Goal: Task Accomplishment & Management: Manage account settings

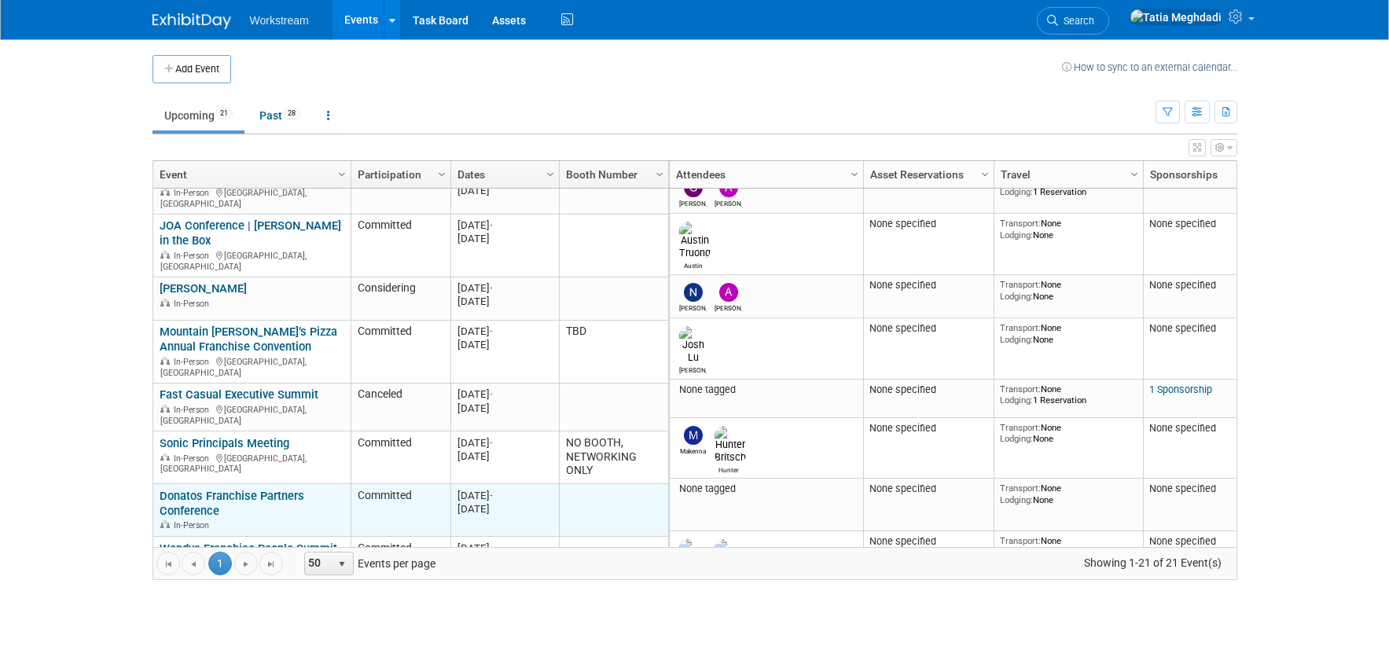
click at [186, 489] on link "Donatos Franchise Partners Conference" at bounding box center [232, 503] width 145 height 29
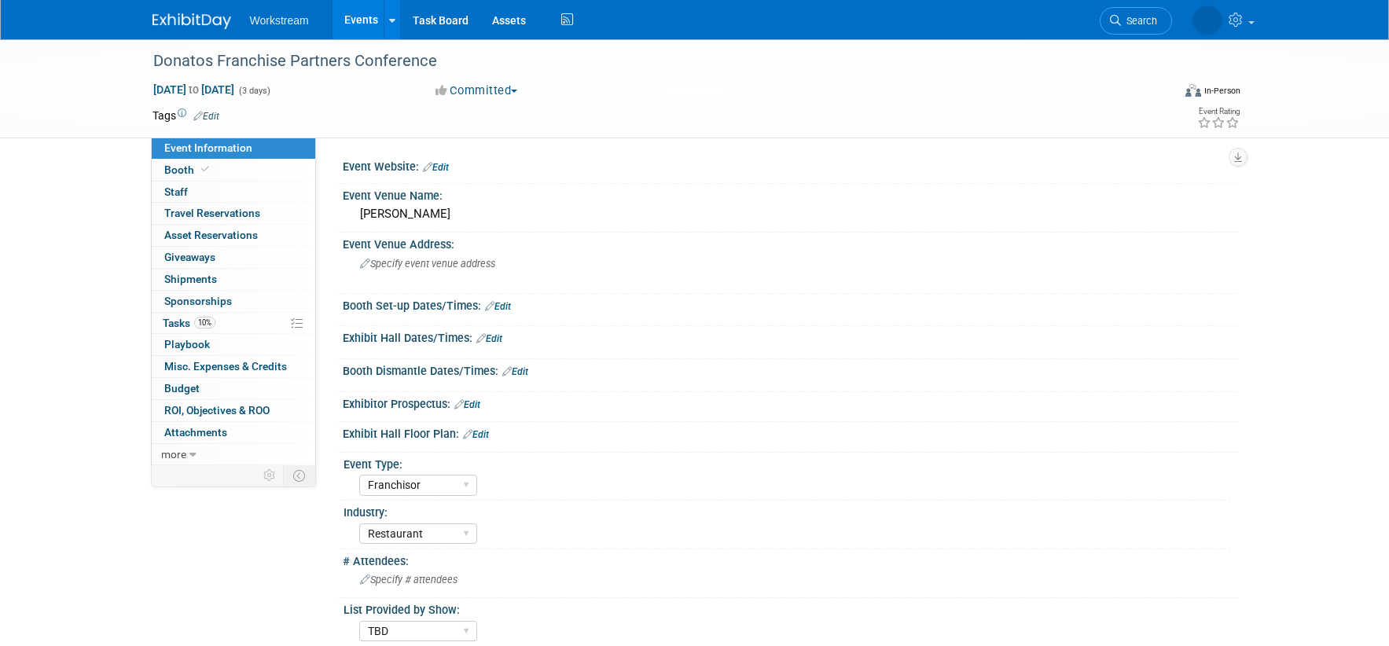
select select "Franchisor"
select select "Restaurant"
select select "TBD"
click at [167, 172] on span "Booth" at bounding box center [188, 169] width 48 height 13
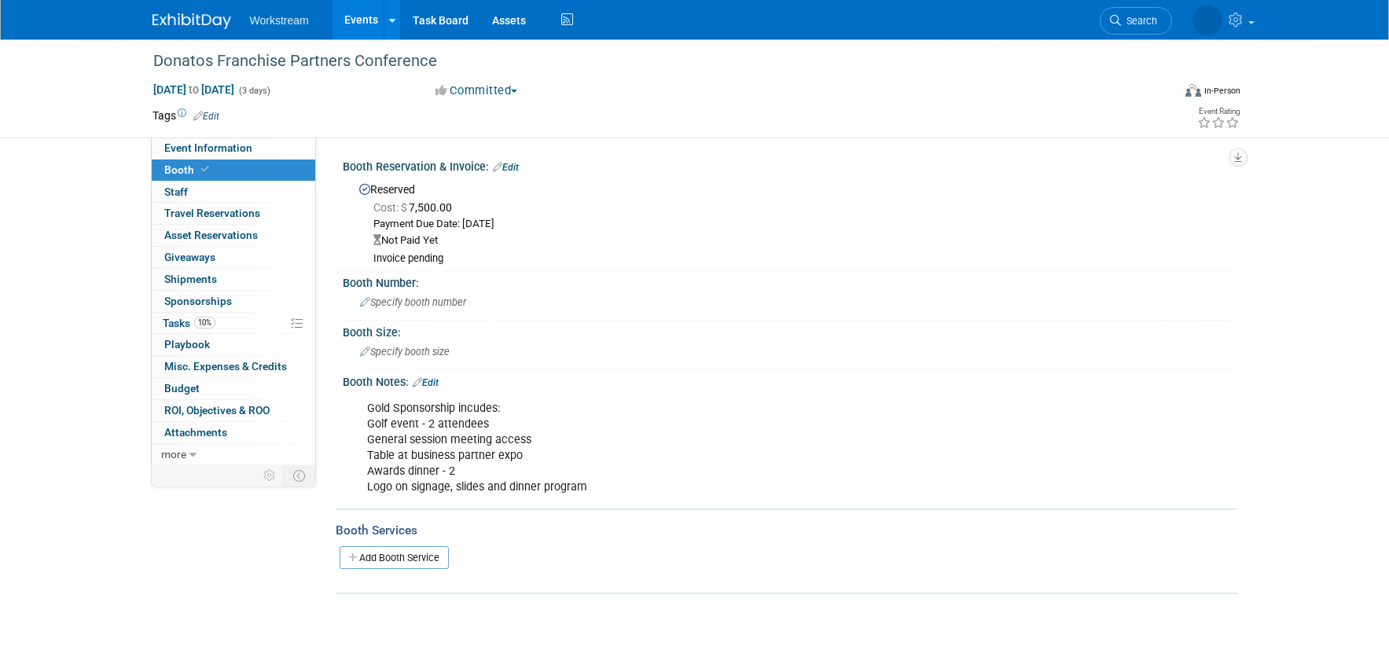
click at [516, 167] on link "Edit" at bounding box center [506, 167] width 26 height 11
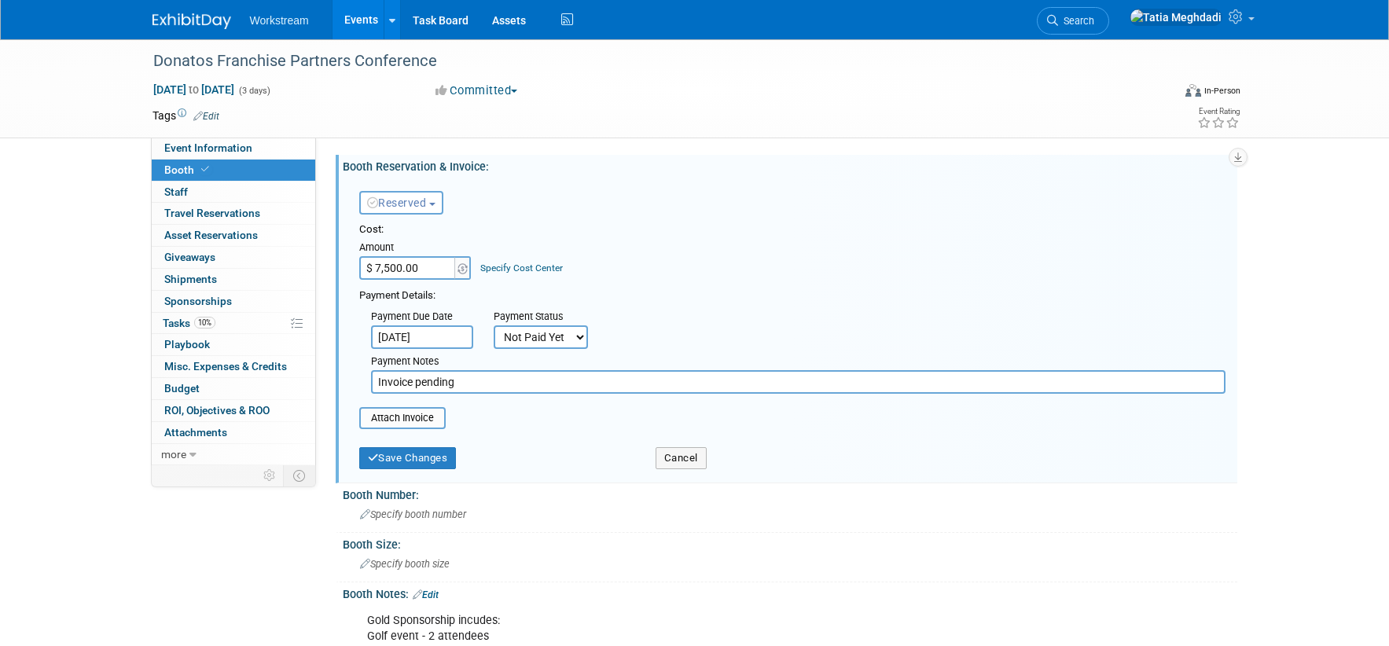
click at [470, 384] on input "Invoice pending" at bounding box center [798, 382] width 854 height 24
type input "Invoice pending - waiting to see if they will negotiate down to $6500"
click at [377, 460] on icon "submit" at bounding box center [373, 458] width 11 height 10
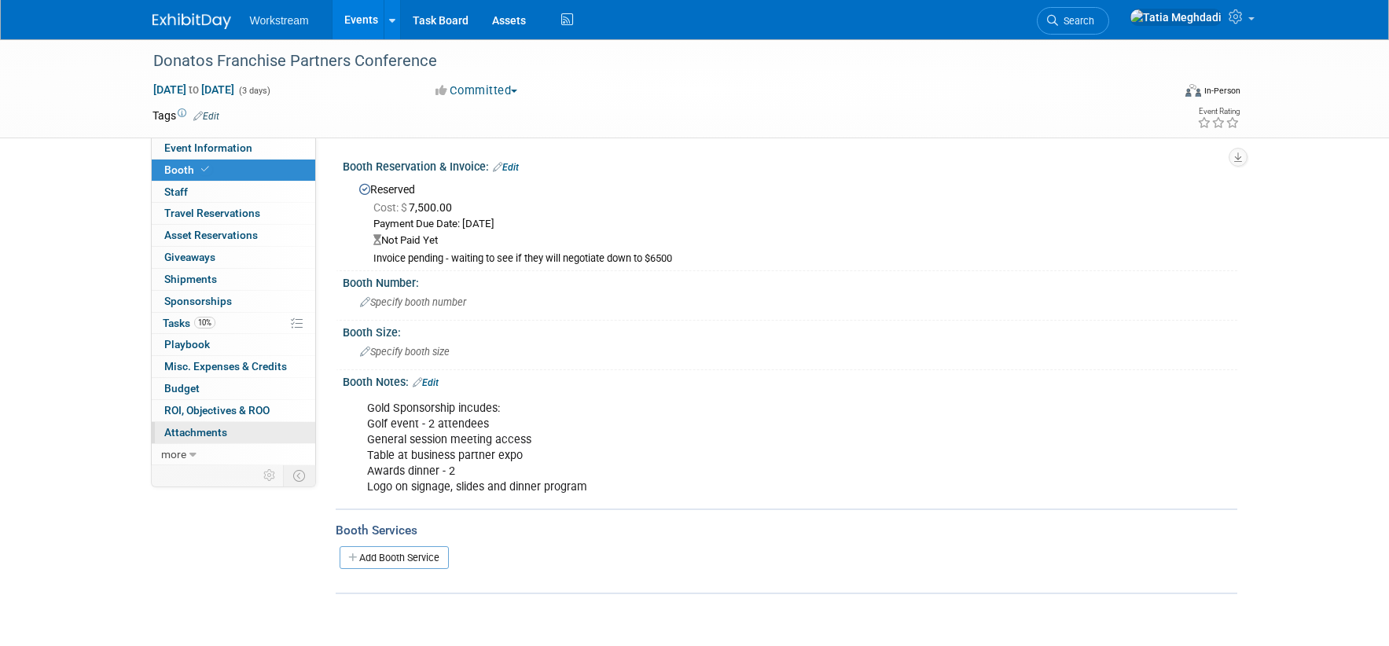
click at [185, 428] on span "Attachments 0" at bounding box center [195, 432] width 63 height 13
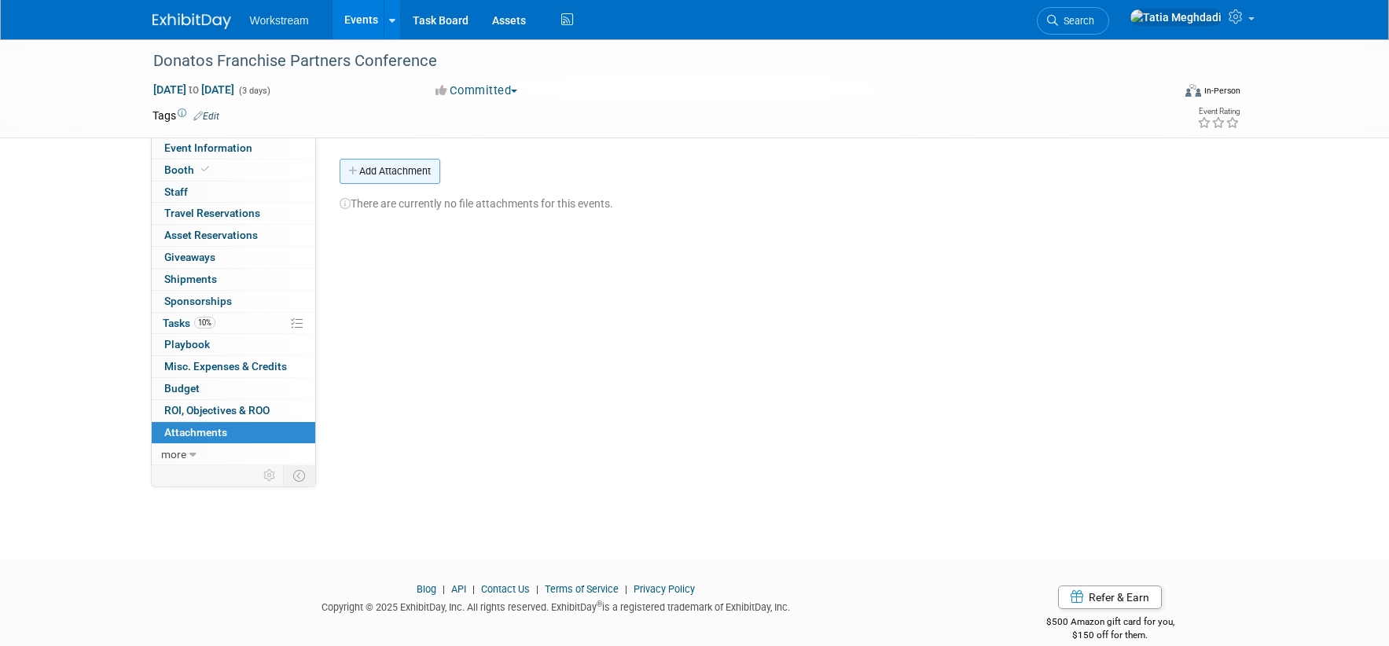
click at [363, 172] on button "Add Attachment" at bounding box center [389, 171] width 101 height 25
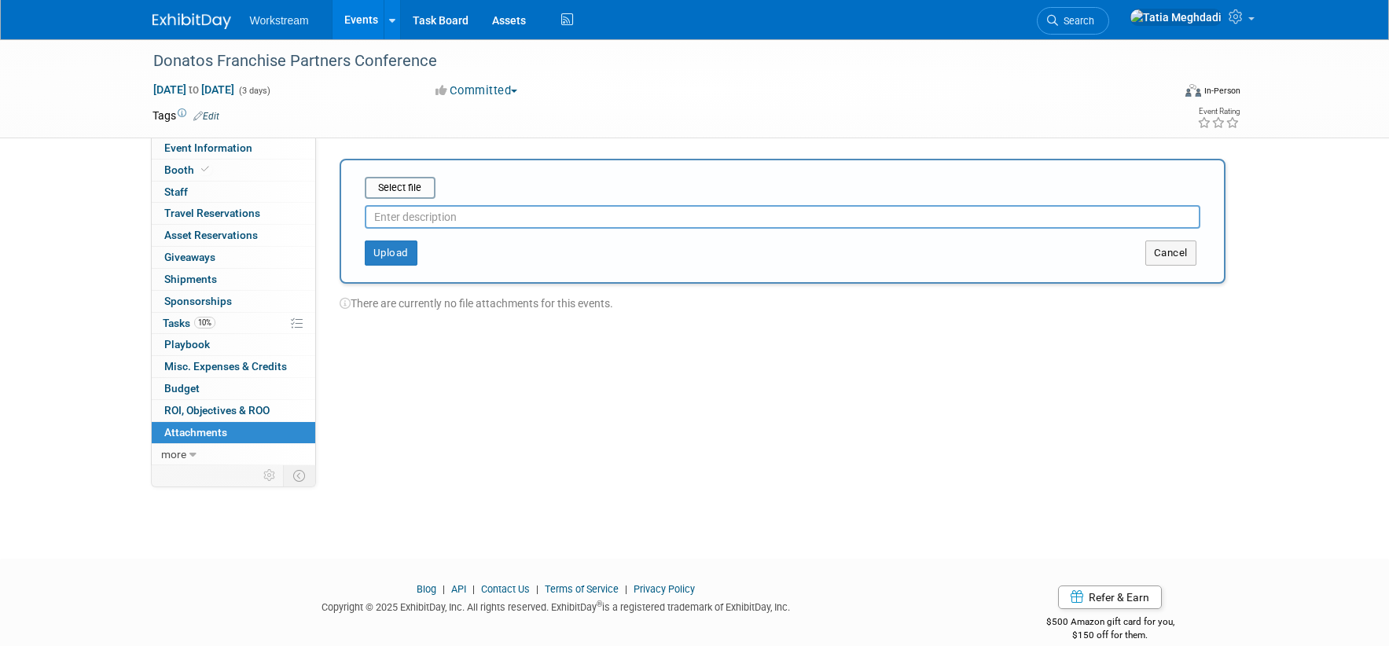
click at [389, 222] on input "text" at bounding box center [782, 217] width 835 height 24
type input "/"
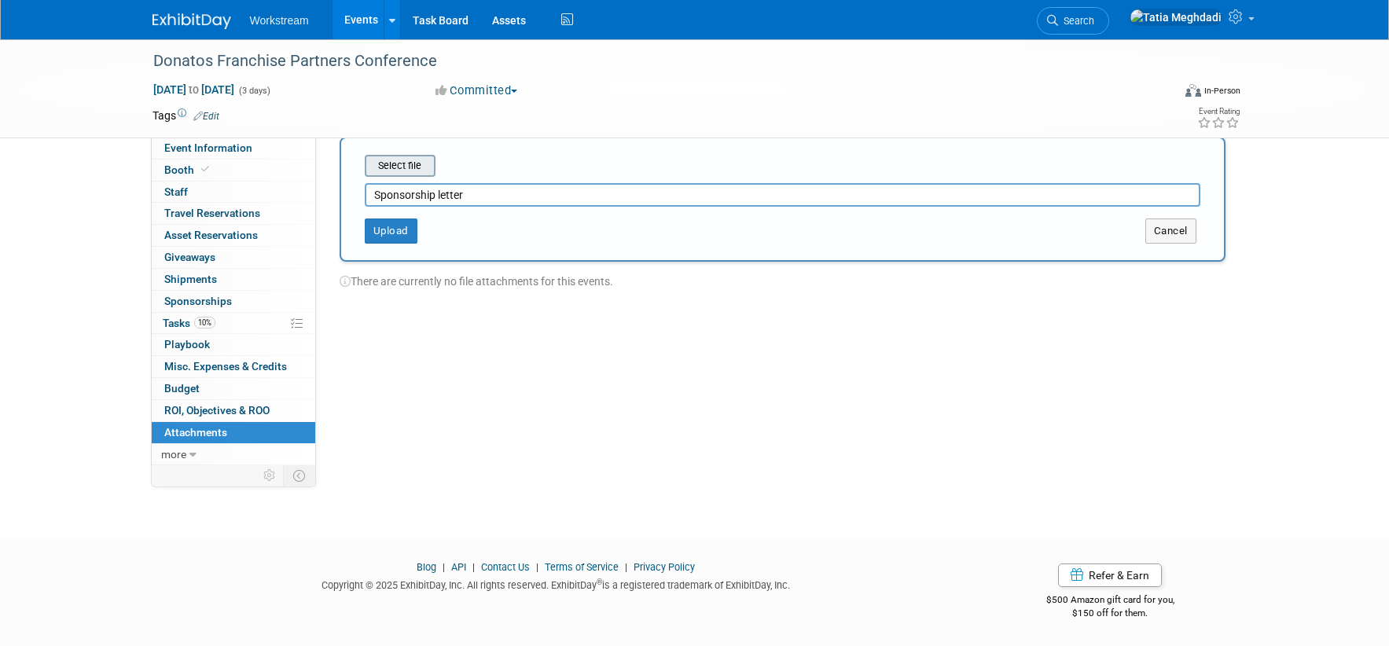
click at [399, 169] on input "file" at bounding box center [340, 165] width 187 height 19
click at [392, 226] on button "Upload" at bounding box center [391, 224] width 53 height 25
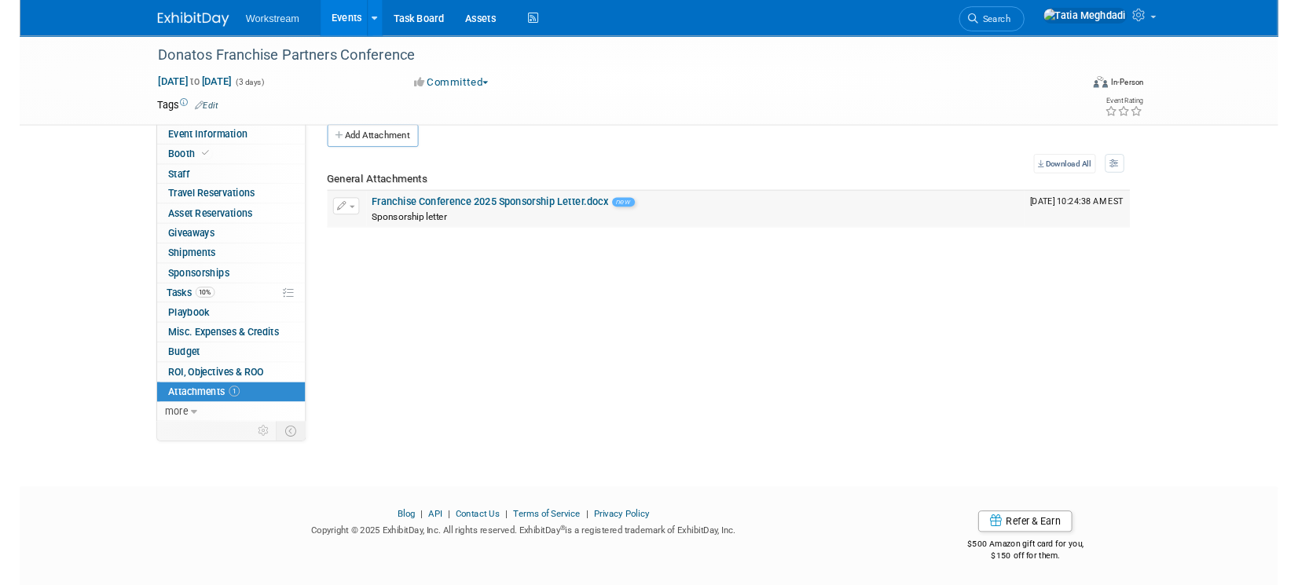
scroll to position [0, 0]
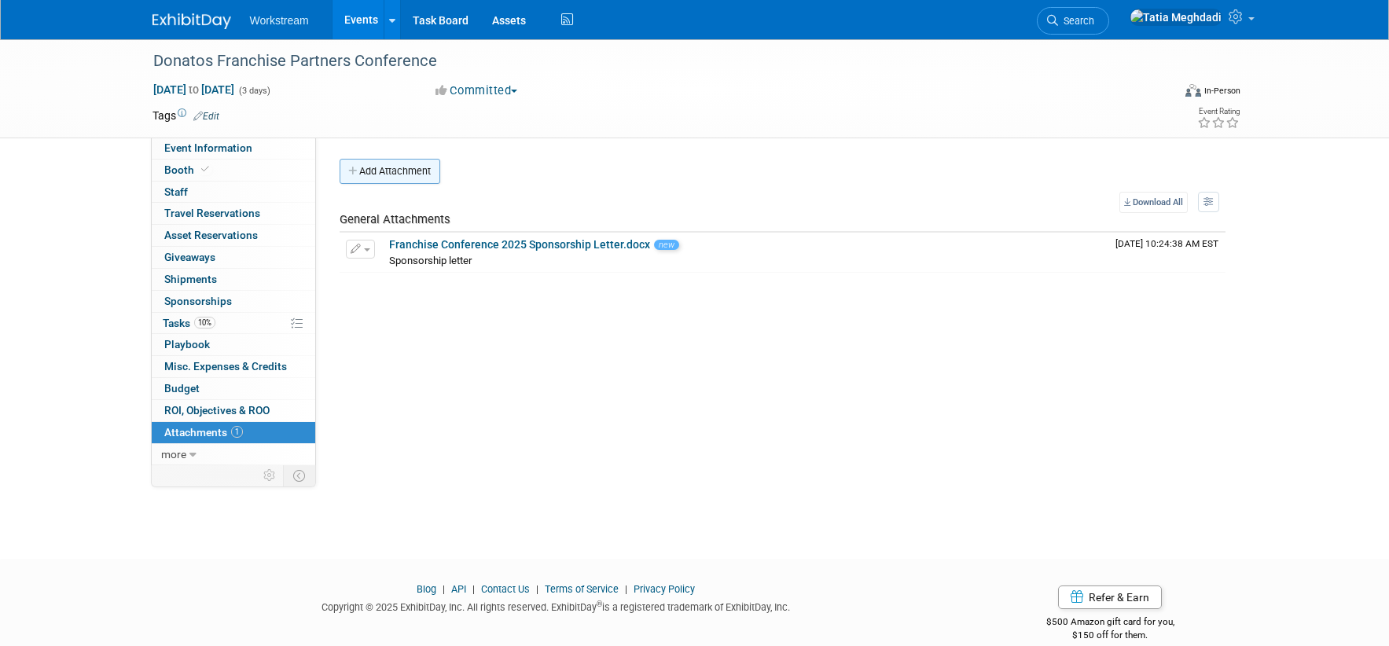
click at [399, 171] on button "Add Attachment" at bounding box center [389, 171] width 101 height 25
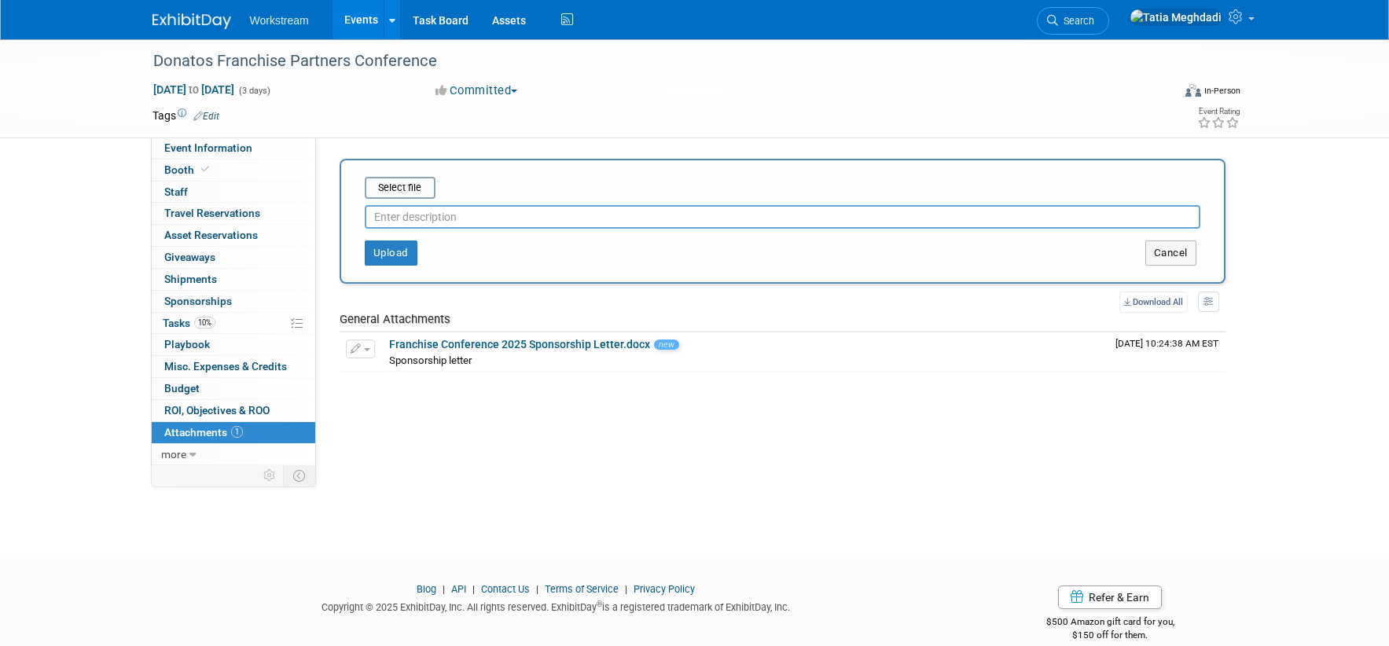
click at [424, 217] on input "text" at bounding box center [782, 217] width 835 height 24
type input "/"
type input "Sponsor RSVP"
click at [373, 183] on input "file" at bounding box center [340, 187] width 187 height 19
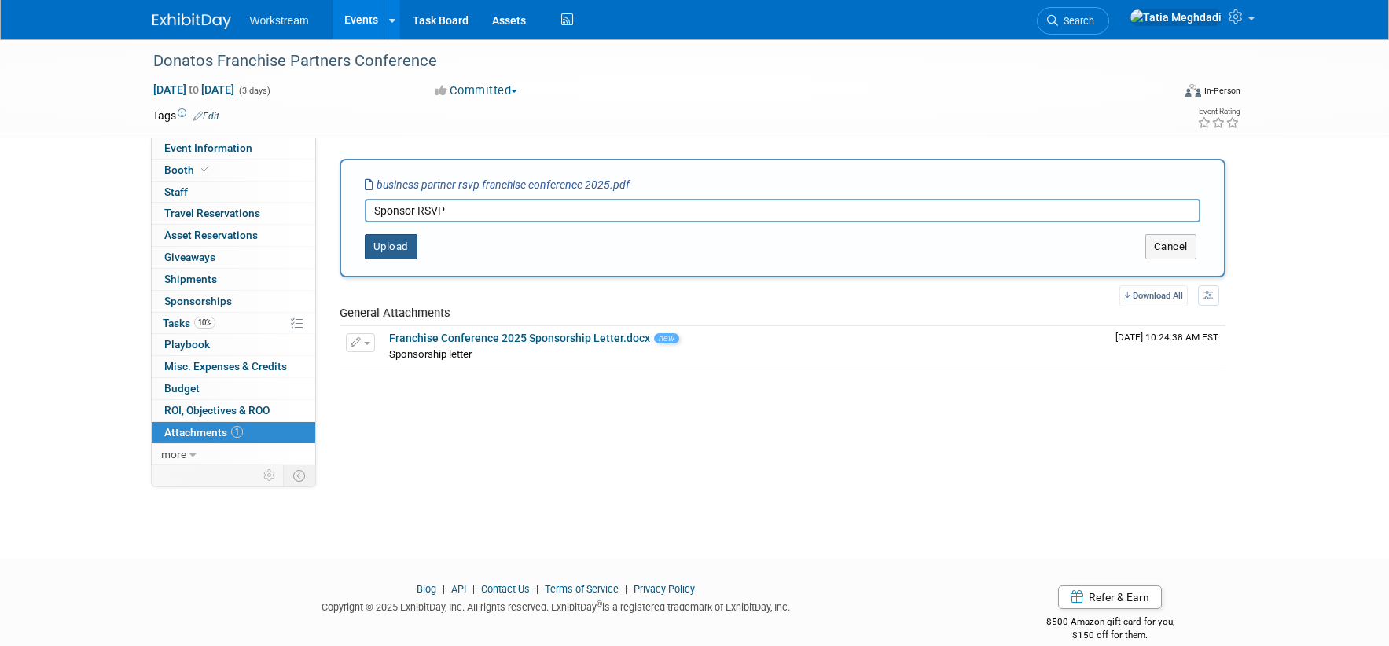
click at [369, 242] on button "Upload" at bounding box center [391, 246] width 53 height 25
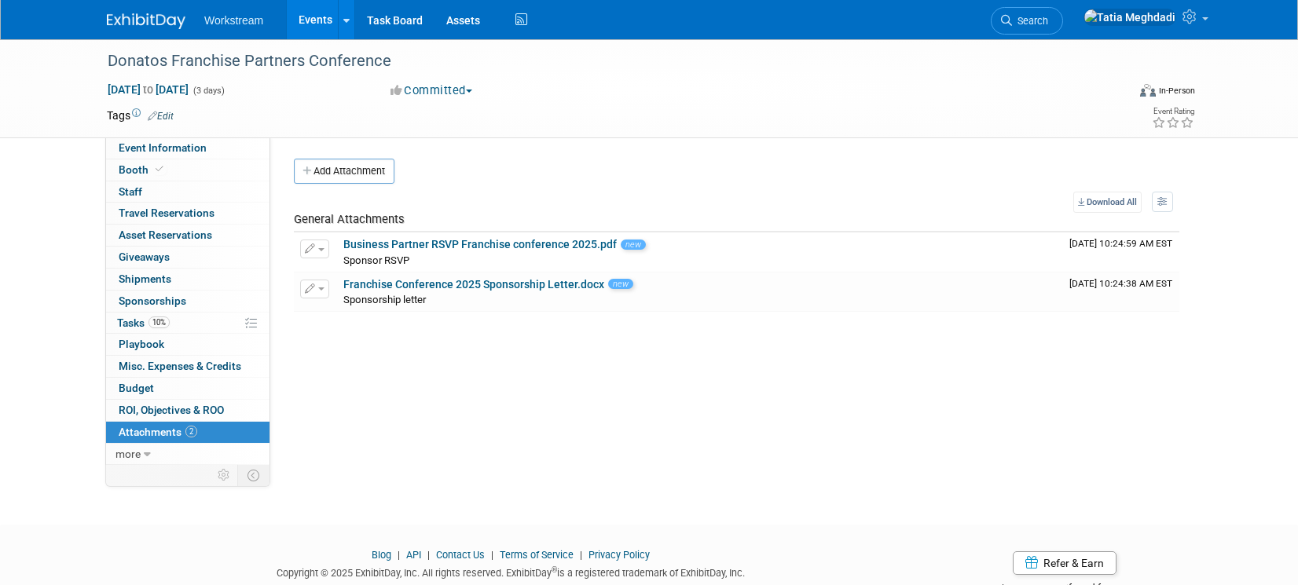
click at [322, 20] on link "Events" at bounding box center [315, 19] width 57 height 39
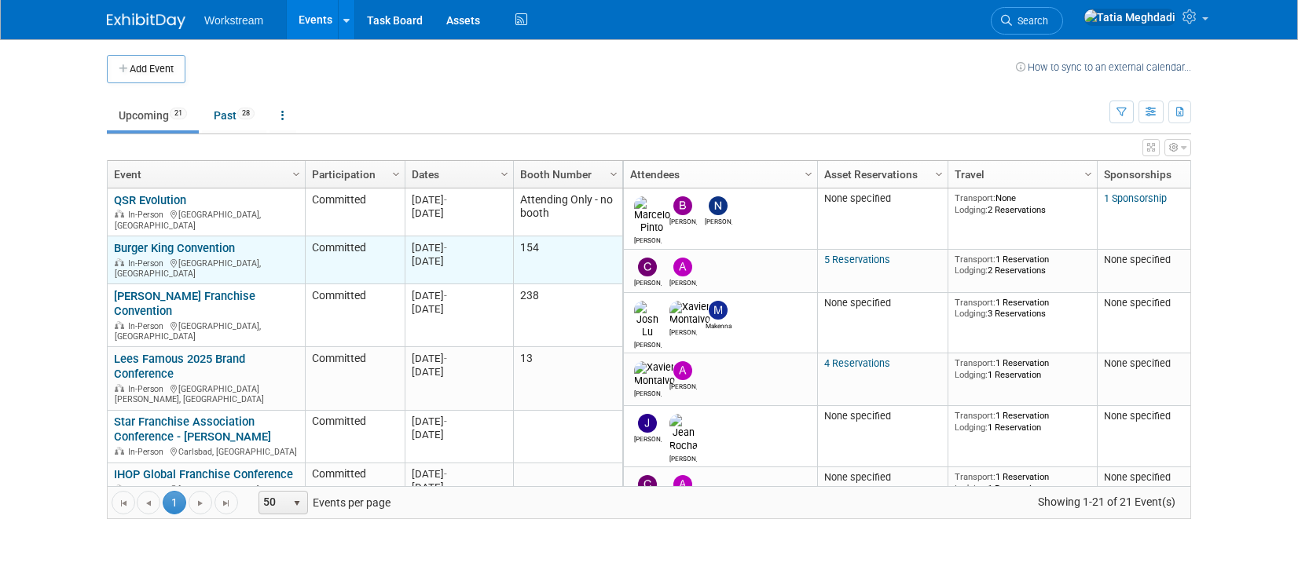
click at [163, 241] on link "Burger King Convention" at bounding box center [174, 248] width 121 height 14
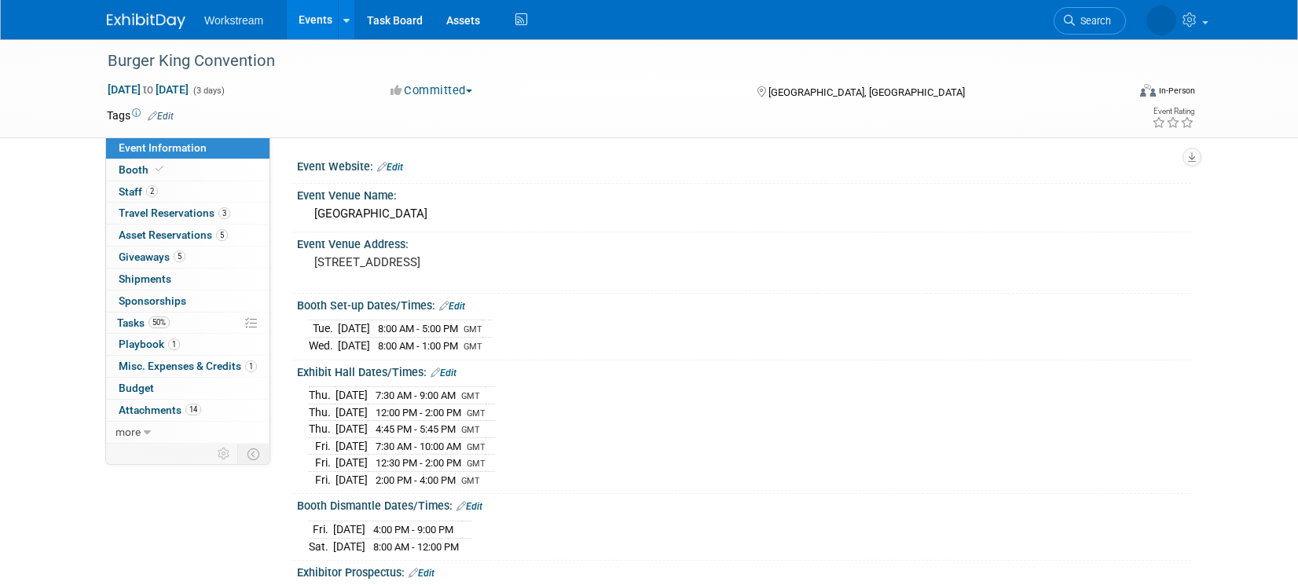
select select "Brand MSA"
select select "Restaurant"
select select "[PERSON_NAME]"
click at [138, 189] on span "Staff 2" at bounding box center [138, 191] width 39 height 13
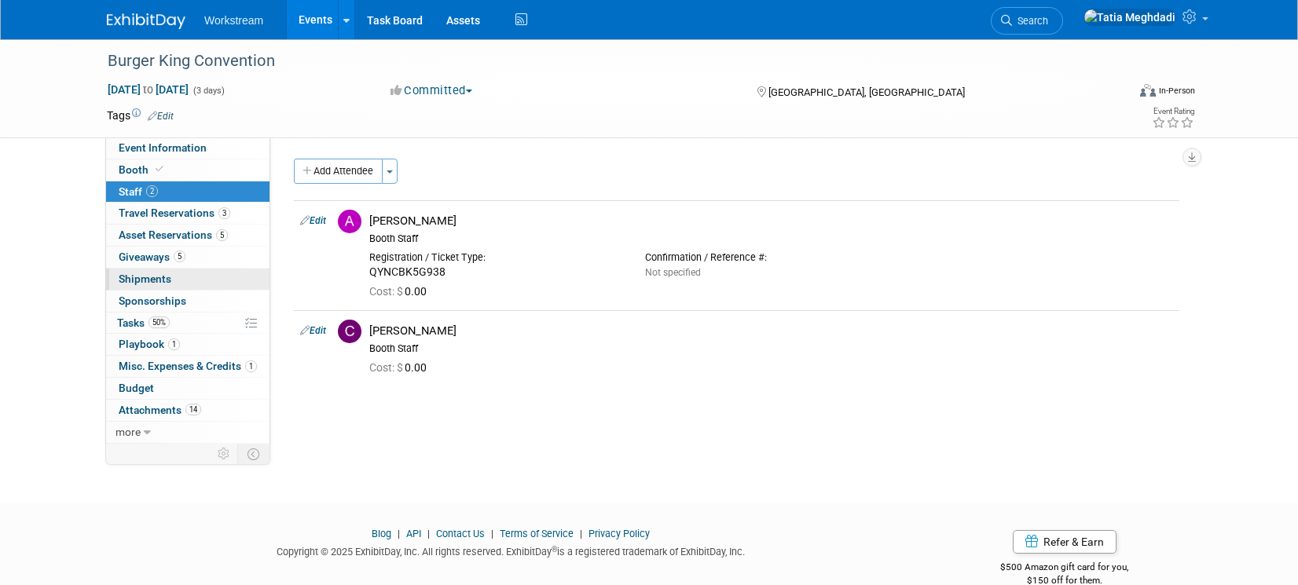
click at [156, 277] on span "Shipments 0" at bounding box center [145, 279] width 53 height 13
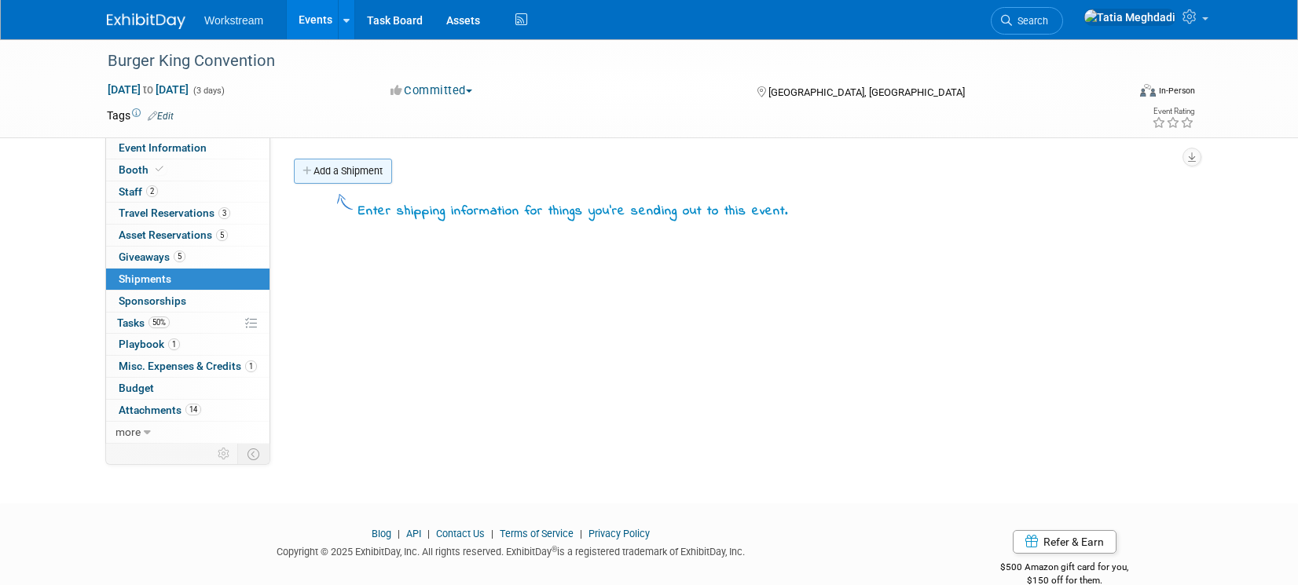
click at [318, 171] on link "Add a Shipment" at bounding box center [343, 171] width 98 height 25
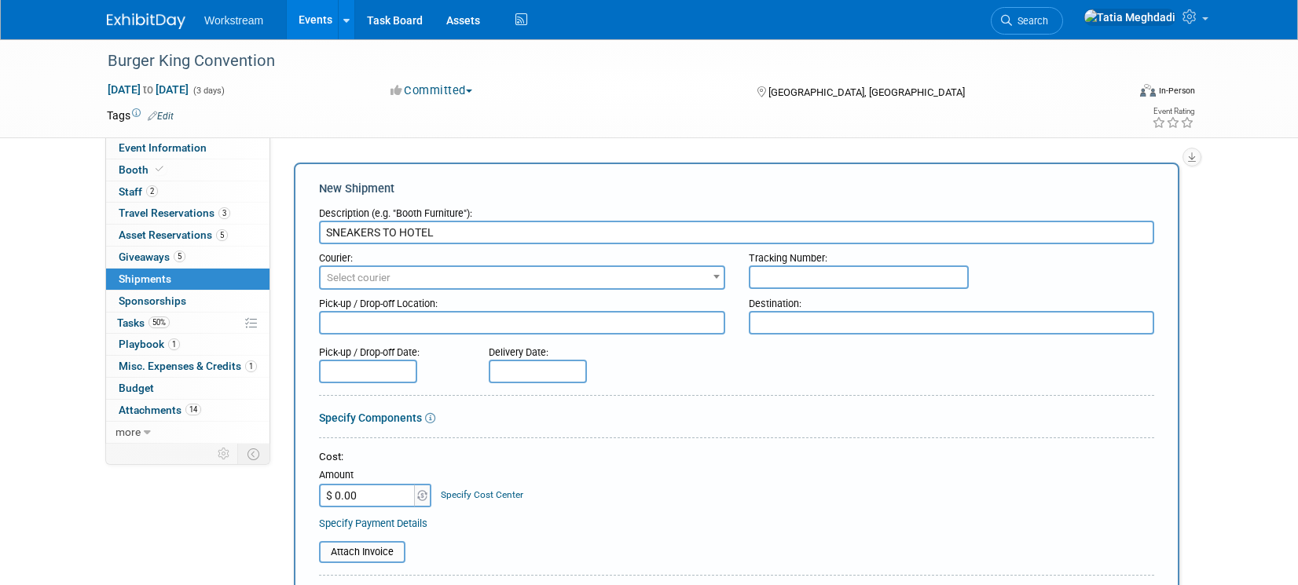
scroll to position [2, 0]
type input "SNEAKERS TO HOTEL"
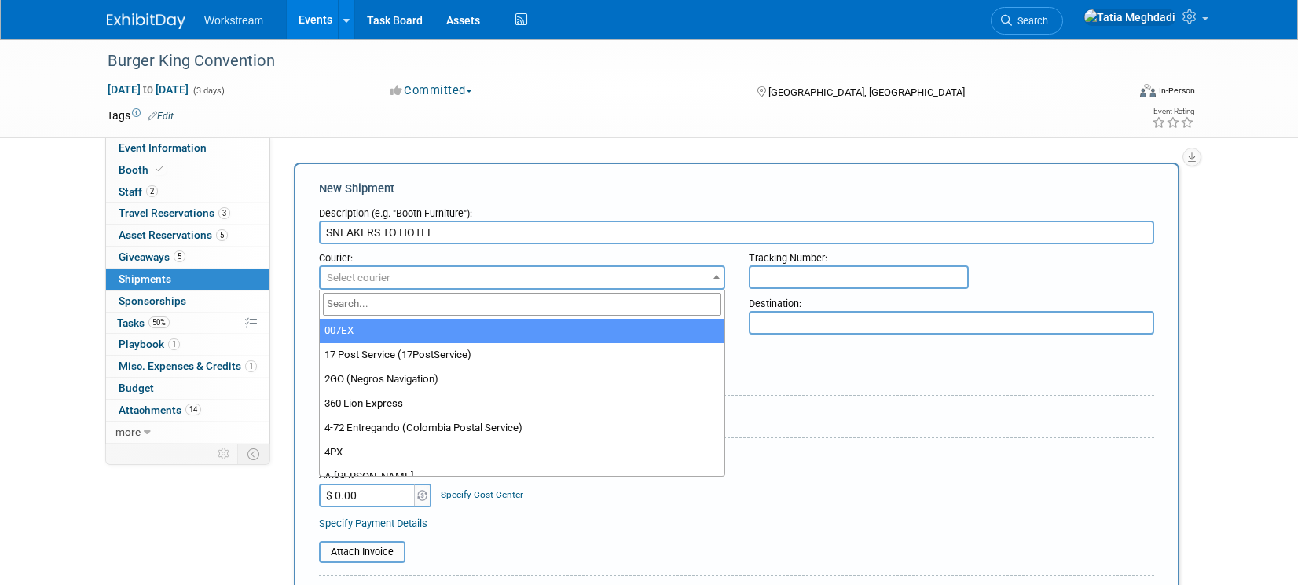
click at [427, 278] on span "Select courier" at bounding box center [522, 278] width 403 height 22
type input "fed"
select select "206"
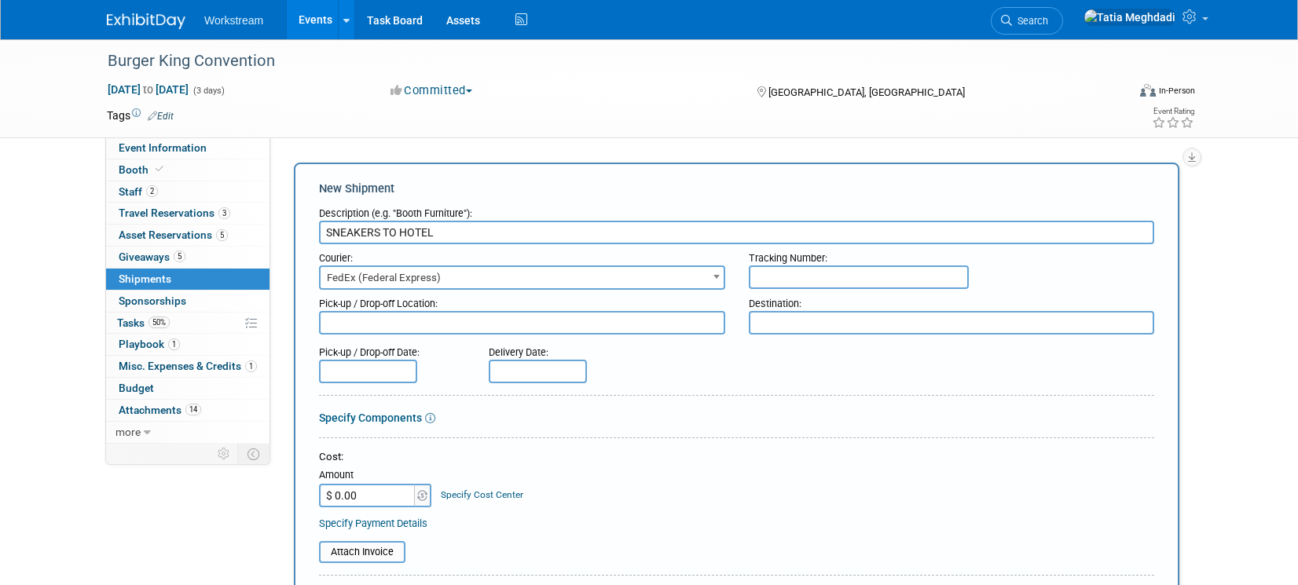
click at [376, 322] on textarea at bounding box center [522, 323] width 406 height 24
type textarea "Worksteam - Lehi"
click at [386, 368] on input "text" at bounding box center [368, 372] width 98 height 24
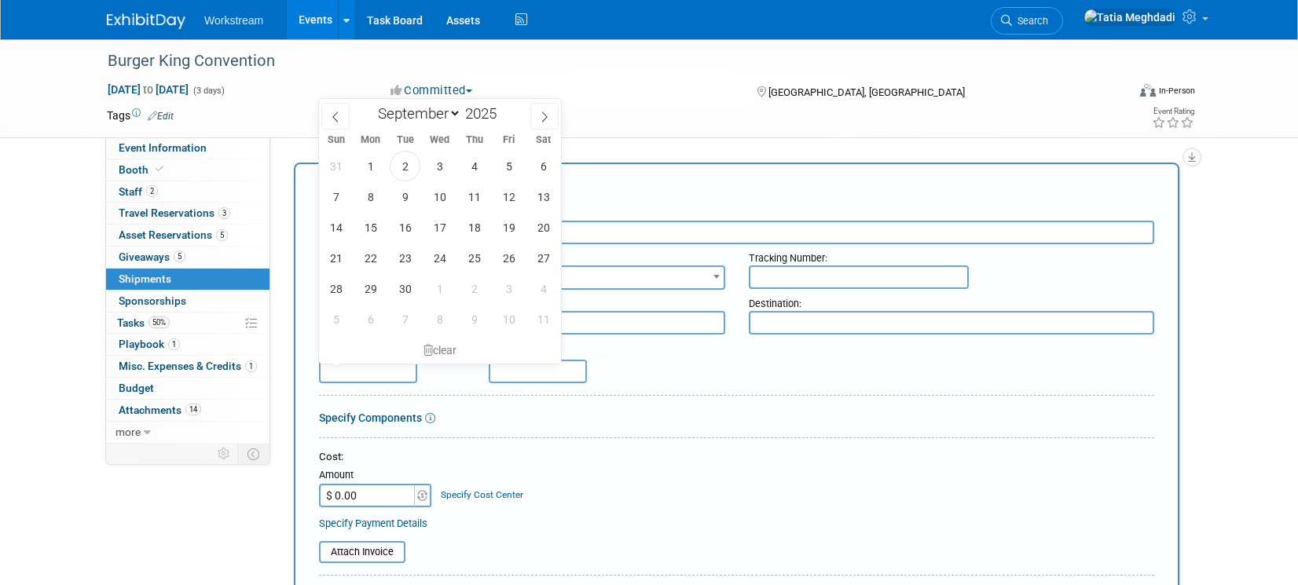
click at [739, 402] on form "Description (e.g. "Booth Furniture"): SNEAKERS TO HOTEL Courier: 007EX 17 Post …" at bounding box center [736, 530] width 835 height 661
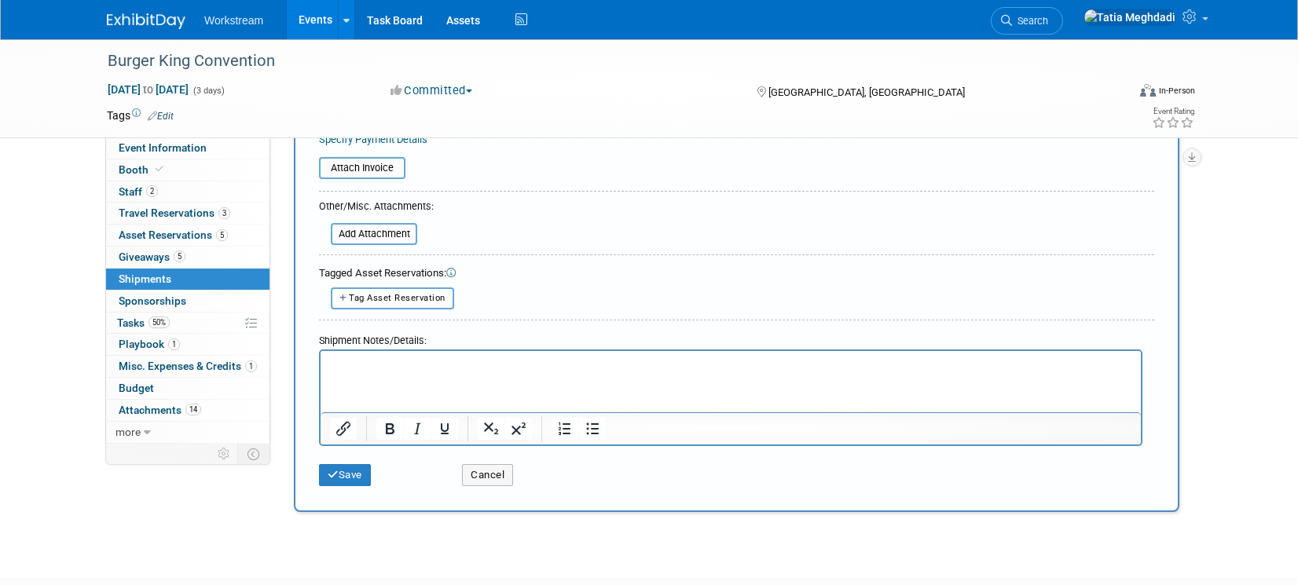
scroll to position [392, 0]
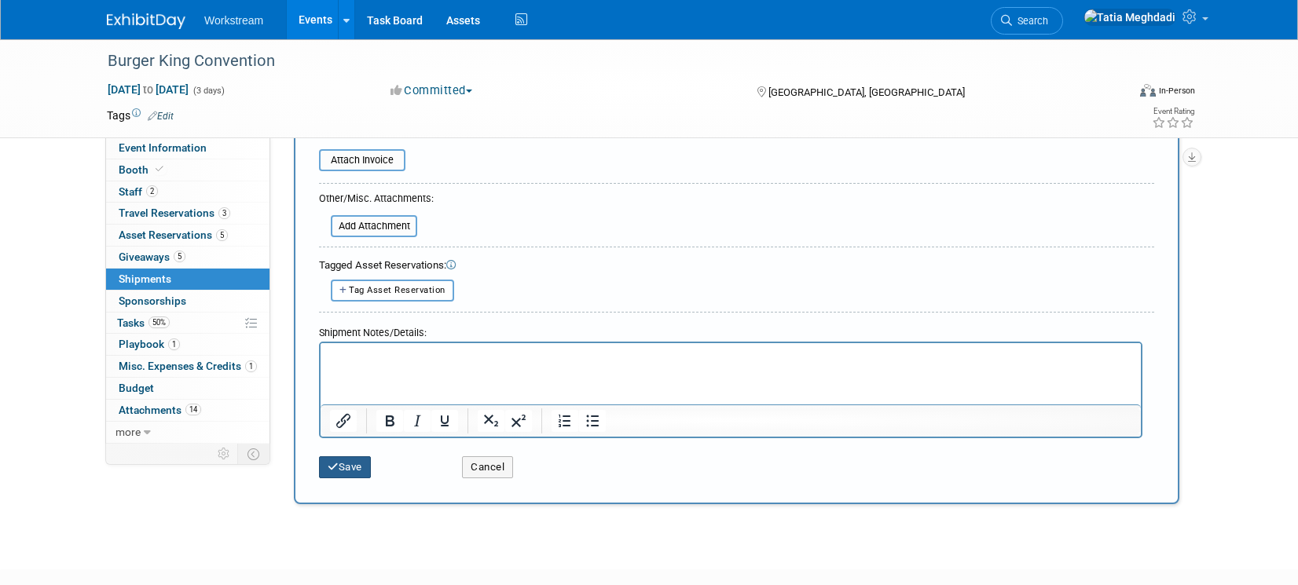
click at [365, 464] on button "Save" at bounding box center [345, 468] width 52 height 22
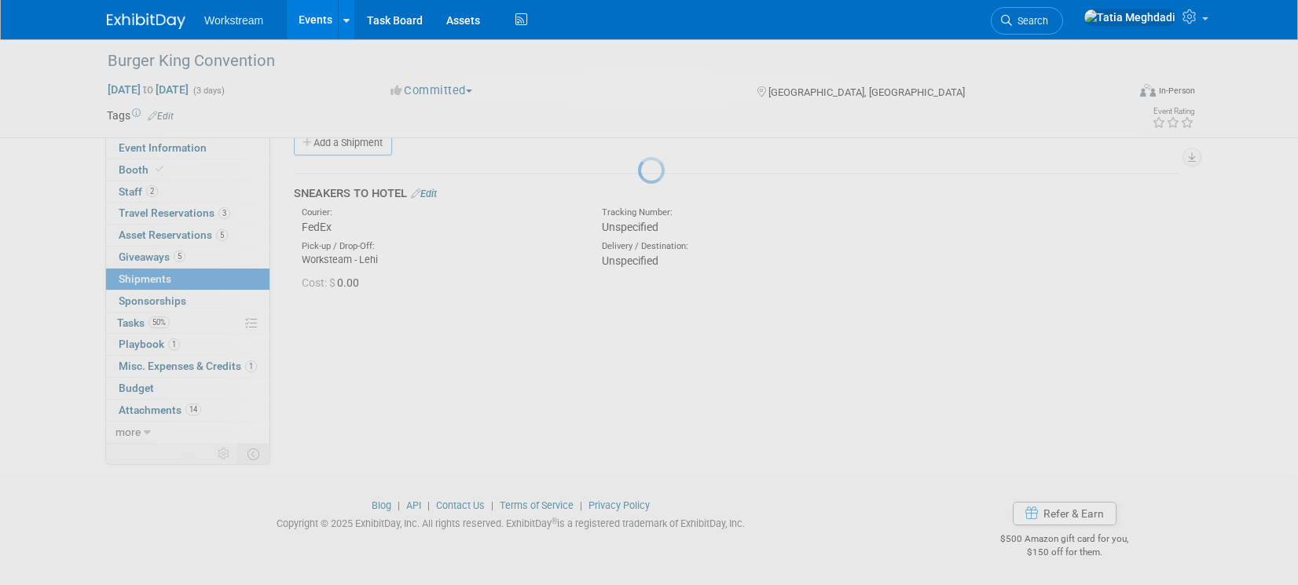
scroll to position [28, 0]
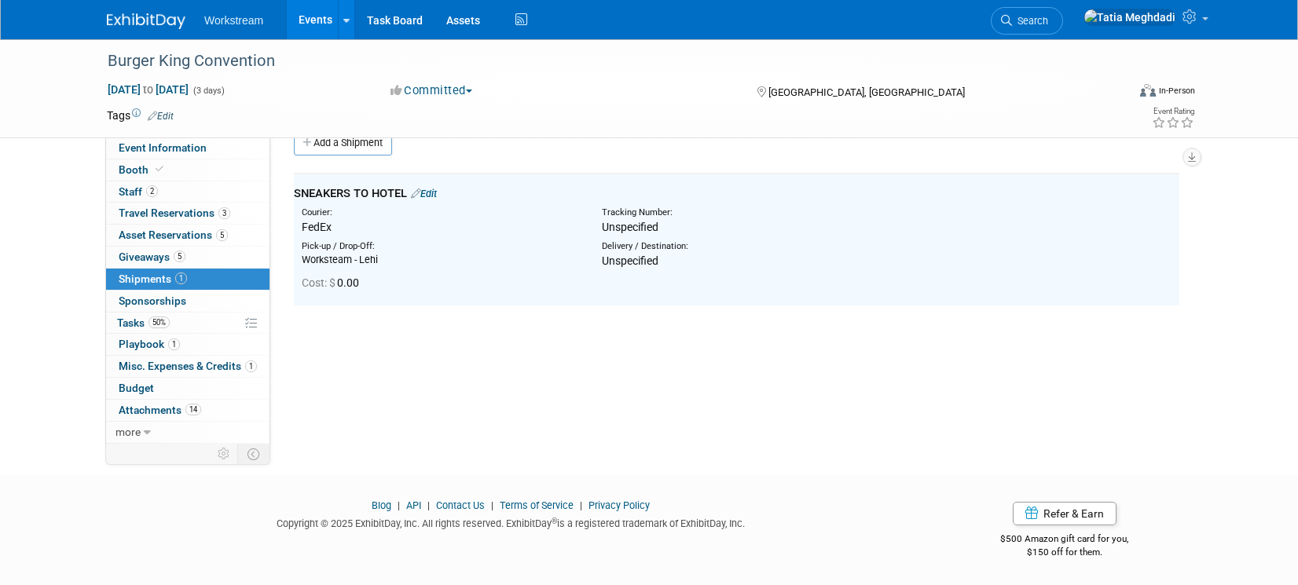
click at [396, 350] on div "Event Website: Edit Event Venue Name: Phoenix Convention Center Event Venue Add…" at bounding box center [730, 262] width 921 height 306
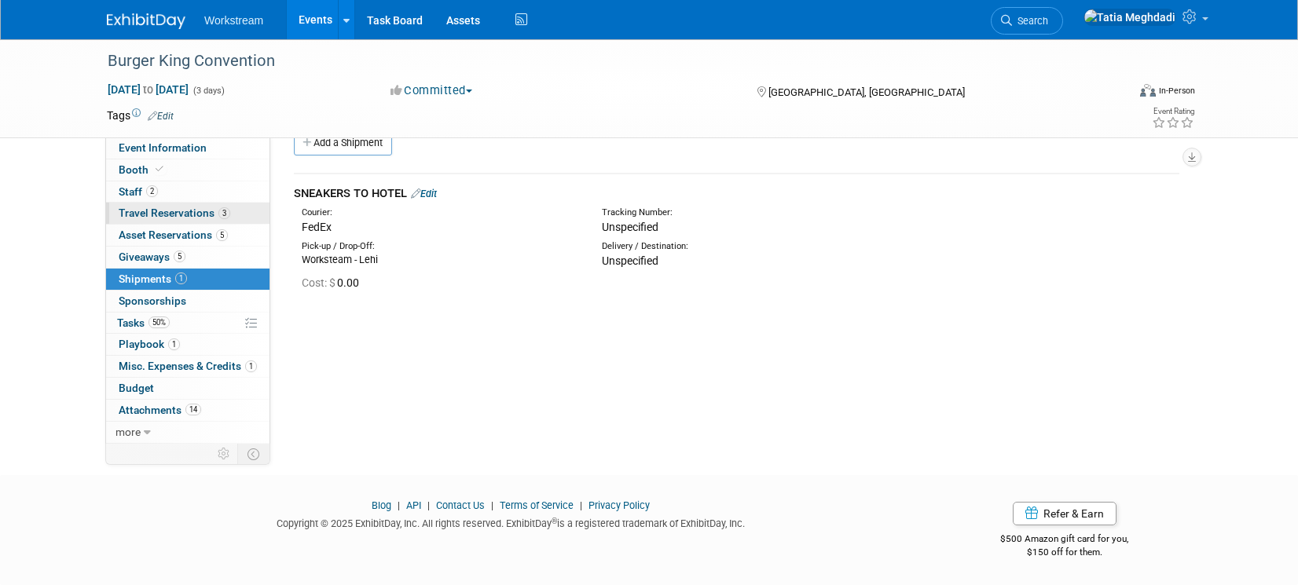
click at [139, 207] on span "Travel Reservations 3" at bounding box center [175, 213] width 112 height 13
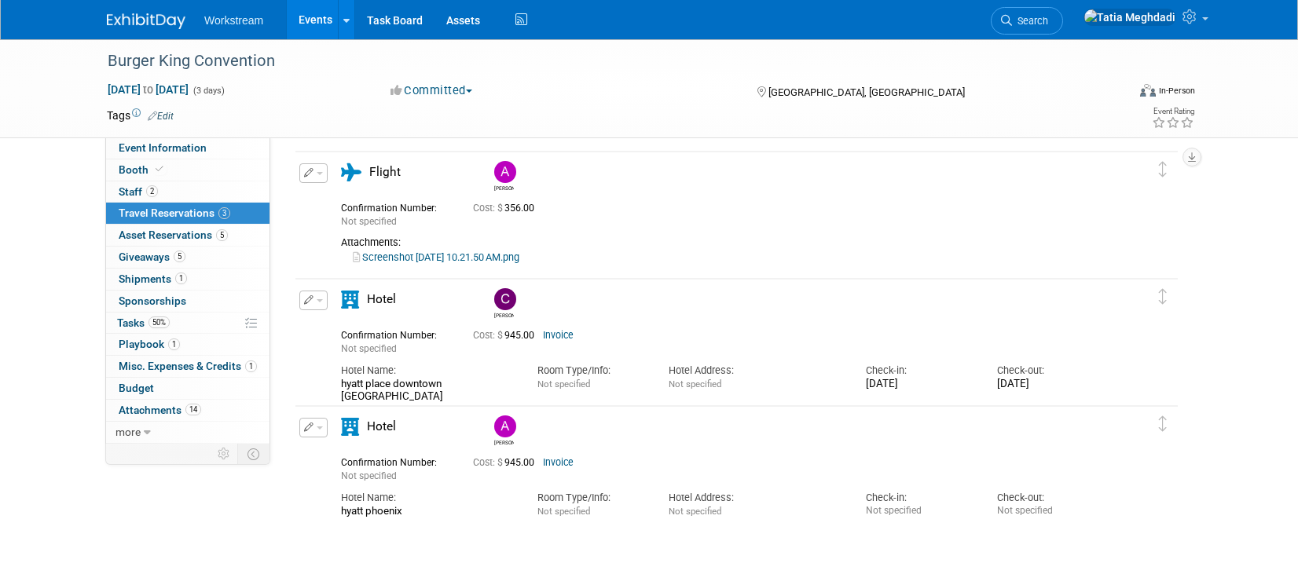
scroll to position [49, 0]
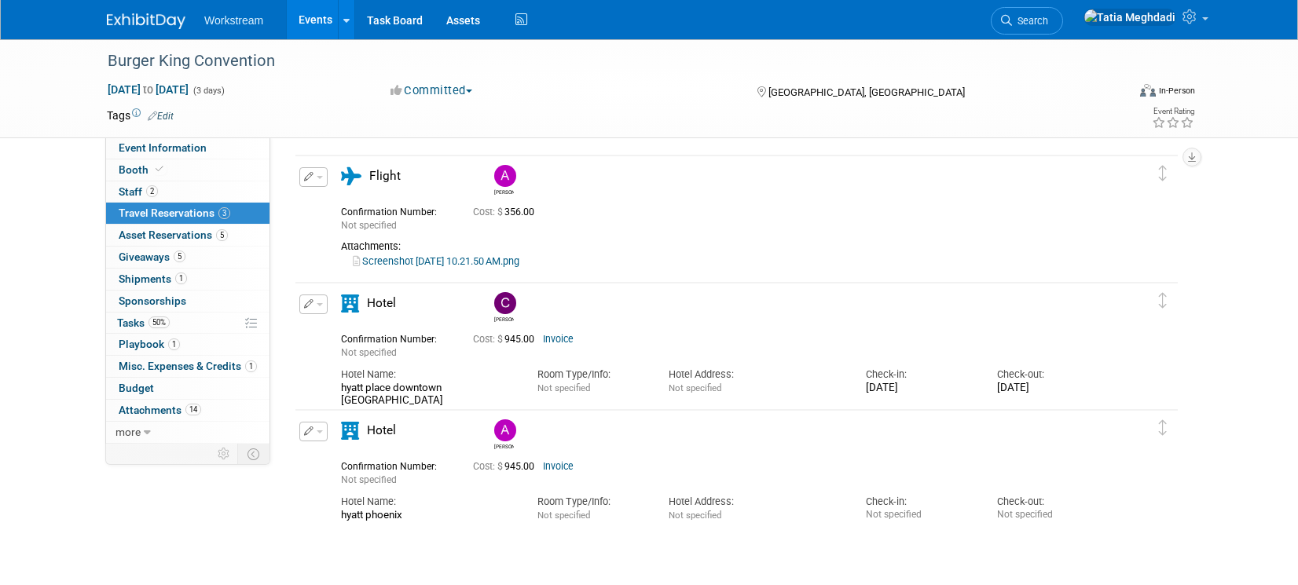
click at [490, 260] on link "Screenshot 2025-08-21 at 10.21.50 AM.png" at bounding box center [436, 261] width 167 height 12
click at [569, 345] on link "Invoice" at bounding box center [558, 339] width 31 height 11
click at [567, 339] on link "Invoice" at bounding box center [558, 339] width 31 height 11
click at [320, 306] on span "button" at bounding box center [320, 304] width 6 height 3
click at [572, 292] on div "[PERSON_NAME]" at bounding box center [781, 305] width 590 height 35
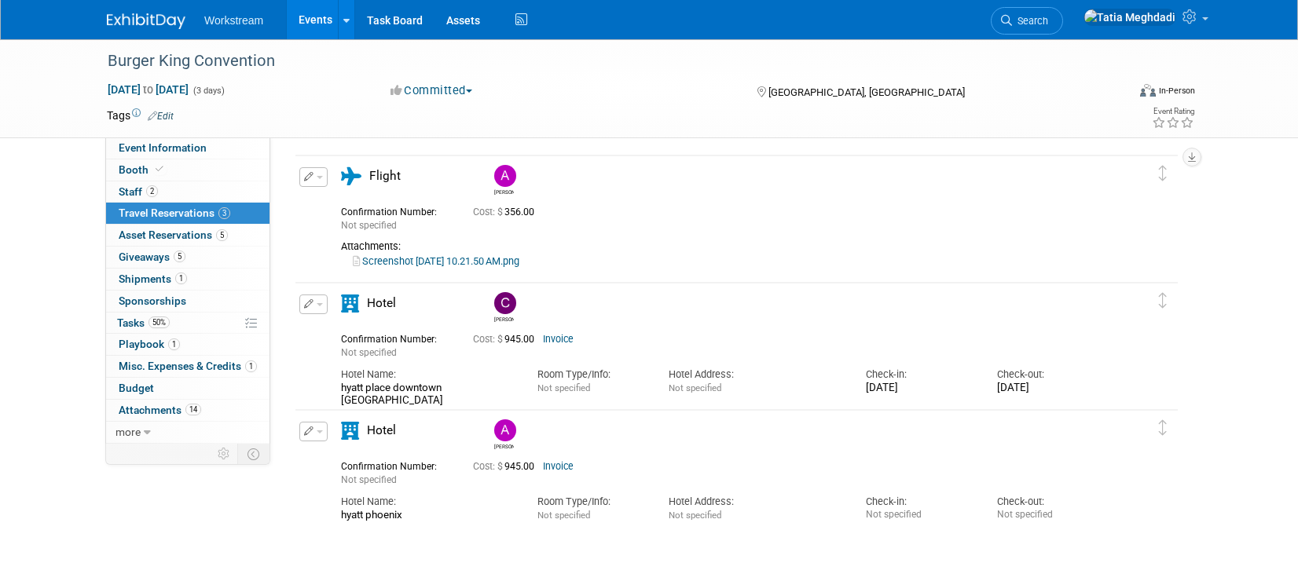
click at [560, 342] on link "Invoice" at bounding box center [558, 339] width 31 height 11
click at [562, 465] on link "Invoice" at bounding box center [558, 466] width 31 height 11
click at [561, 339] on link "Invoice" at bounding box center [558, 339] width 31 height 11
click at [325, 303] on button "button" at bounding box center [313, 305] width 28 height 20
click at [352, 327] on button "Edit Reservation" at bounding box center [366, 332] width 133 height 23
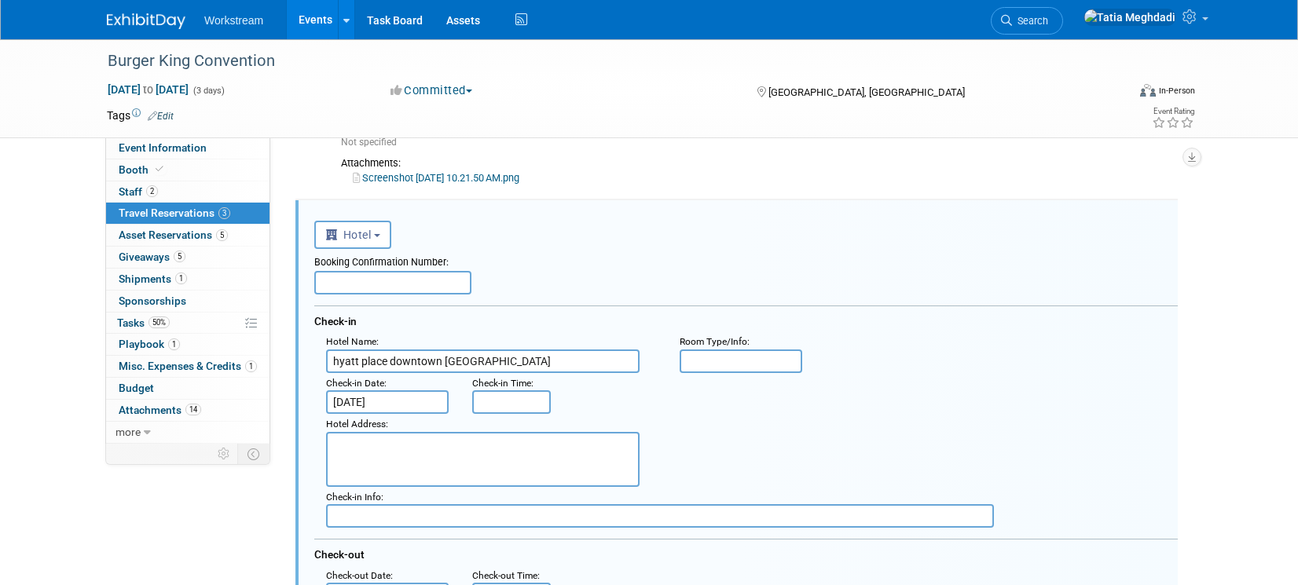
scroll to position [154, 0]
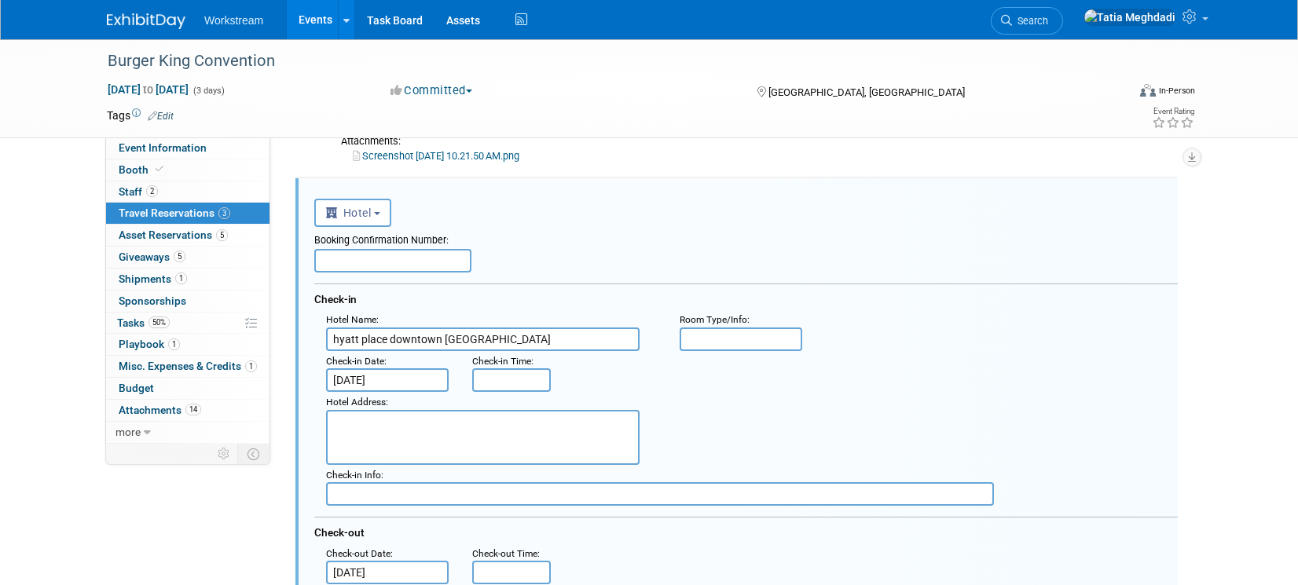
click at [342, 262] on input "text" at bounding box center [392, 261] width 157 height 24
type input "10079001"
click at [402, 334] on input "hyatt place downtown phoenix" at bounding box center [483, 340] width 314 height 24
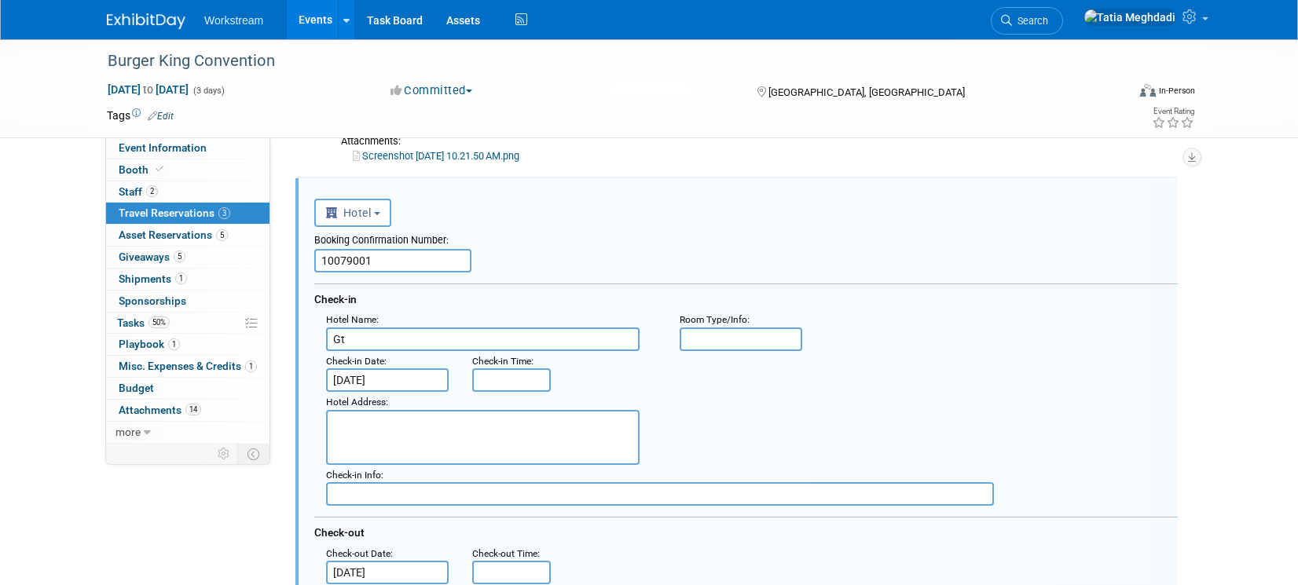
type input "G"
type input "Hyatt Place Downtown Phoenix"
type input "Standard"
click at [350, 429] on textarea at bounding box center [483, 437] width 314 height 55
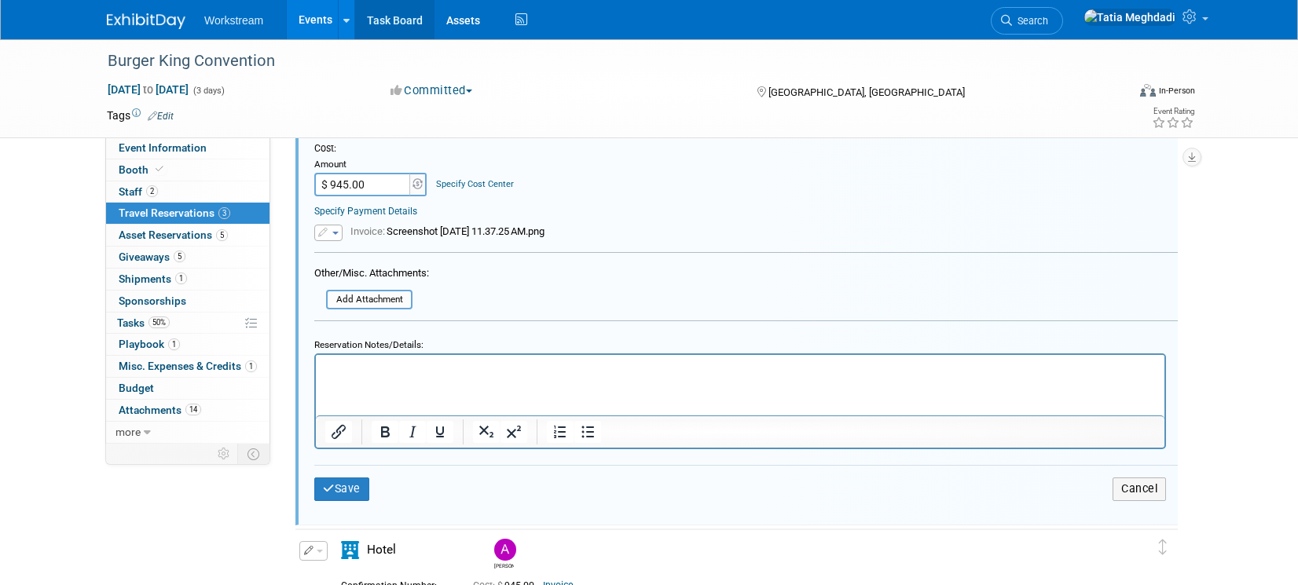
scroll to position [744, 0]
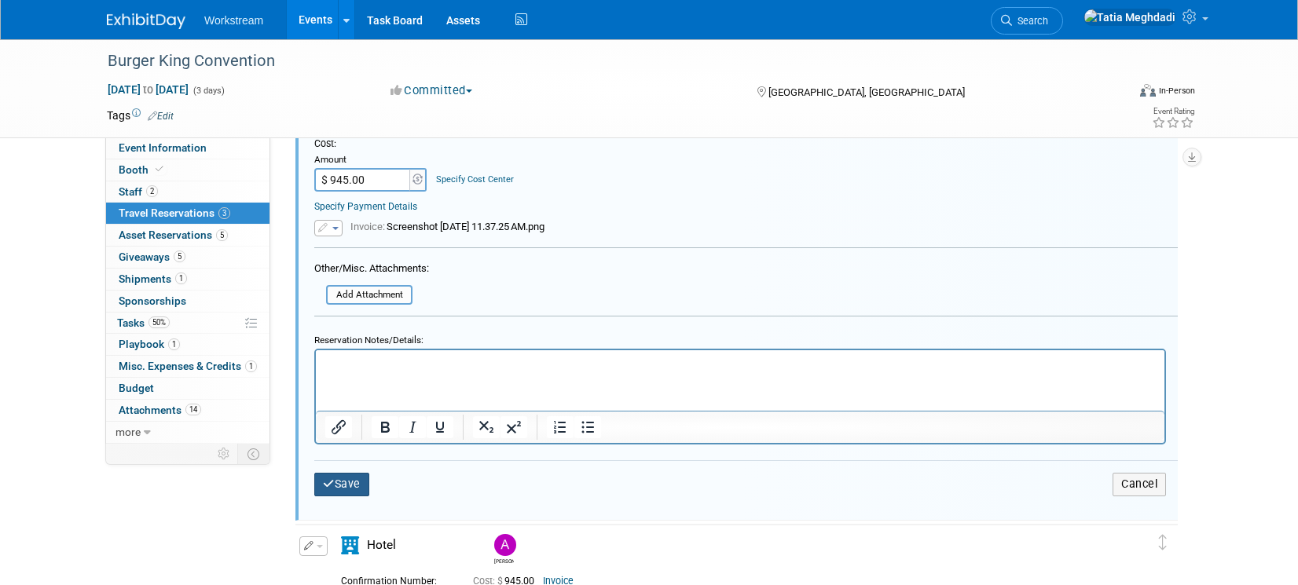
click at [330, 481] on icon "submit" at bounding box center [329, 484] width 12 height 11
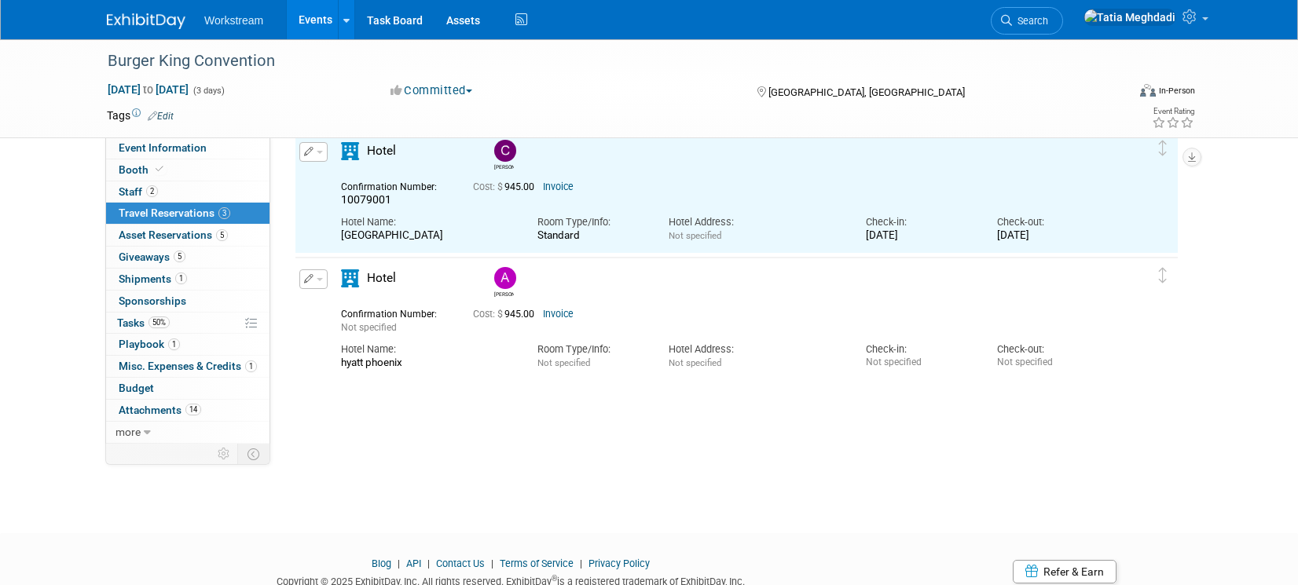
scroll to position [154, 0]
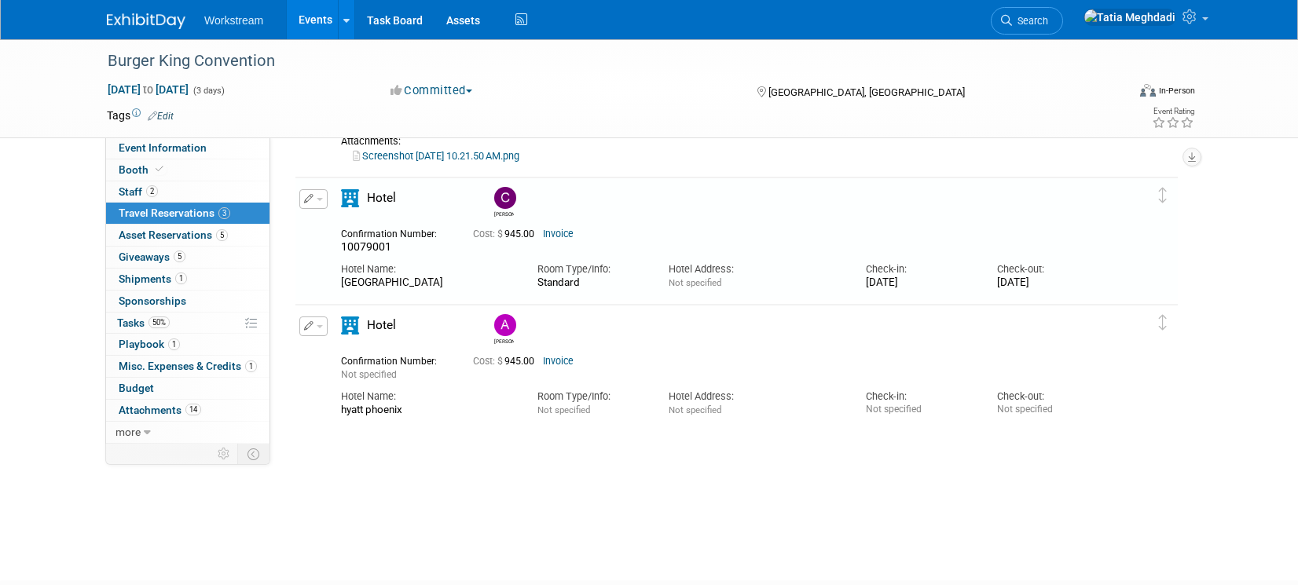
click at [572, 231] on link "Invoice" at bounding box center [558, 234] width 31 height 11
click at [317, 199] on span "button" at bounding box center [320, 199] width 6 height 3
click at [326, 219] on button "Edit Reservation" at bounding box center [366, 226] width 133 height 23
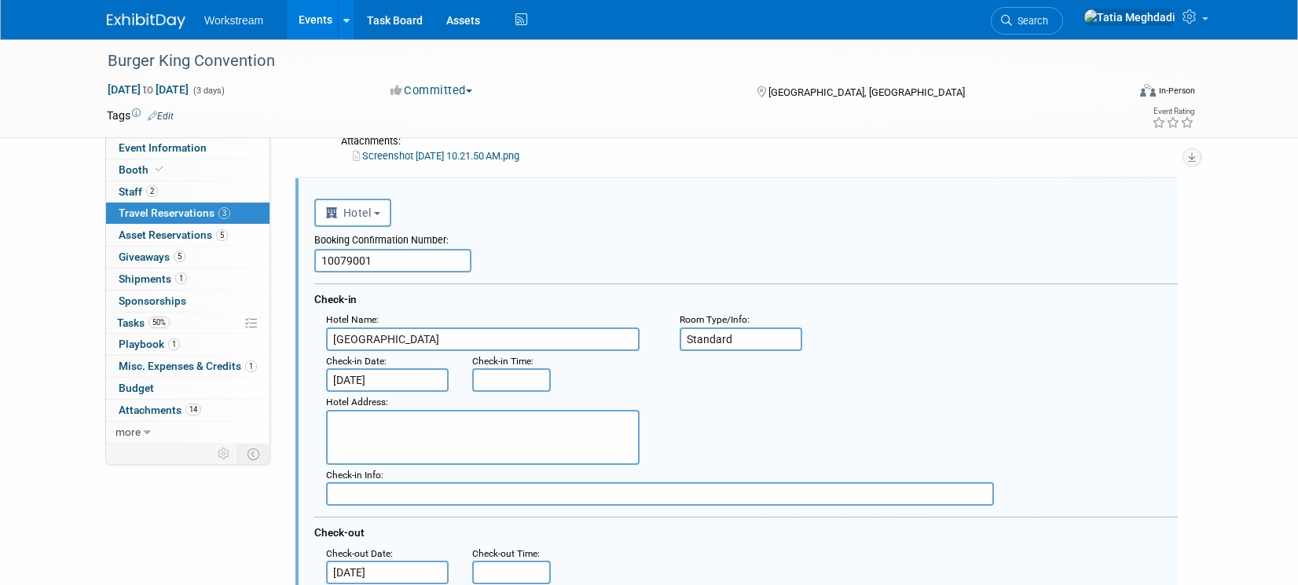
scroll to position [0, 0]
click at [483, 431] on textarea at bounding box center [483, 437] width 314 height 55
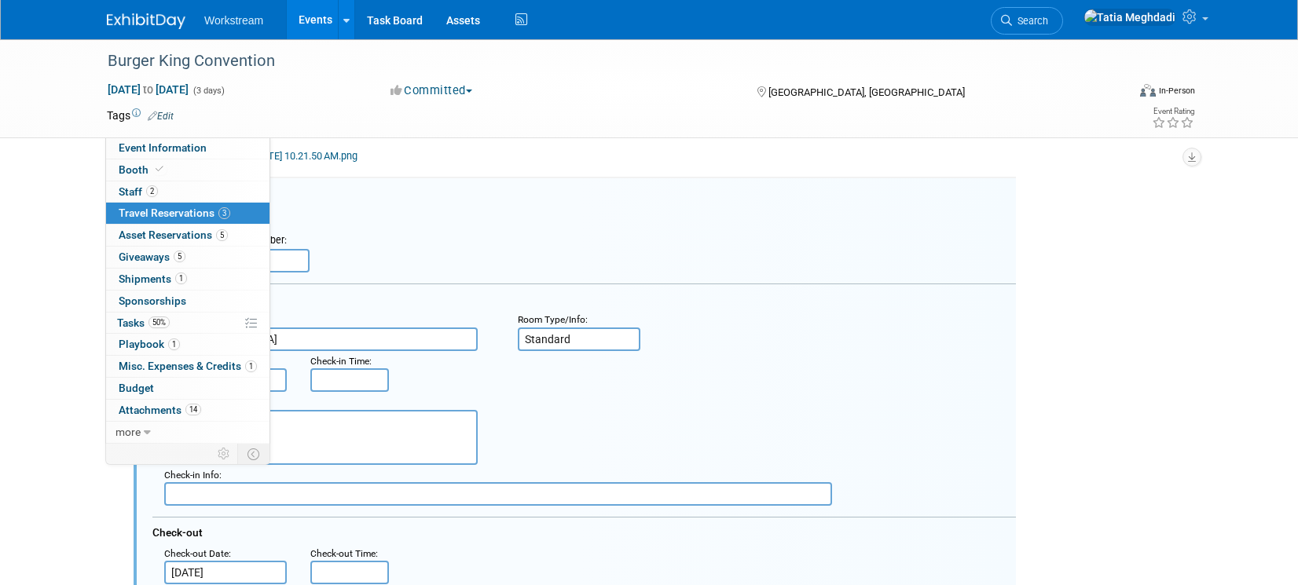
paste textarea "150 W. Adams Street Phoenix, AZ 85003"
type textarea "150 W. Adams Street Phoenix, AZ 85003"
click at [527, 414] on div "Hotel Address : 150 W. Adams Street Phoenix, AZ 85003" at bounding box center [589, 428] width 875 height 73
click at [400, 216] on div "<i class="fas fa-plane" style="padding: 6px 4px 6px 1px;"></i> Flight <i class=…" at bounding box center [584, 211] width 864 height 32
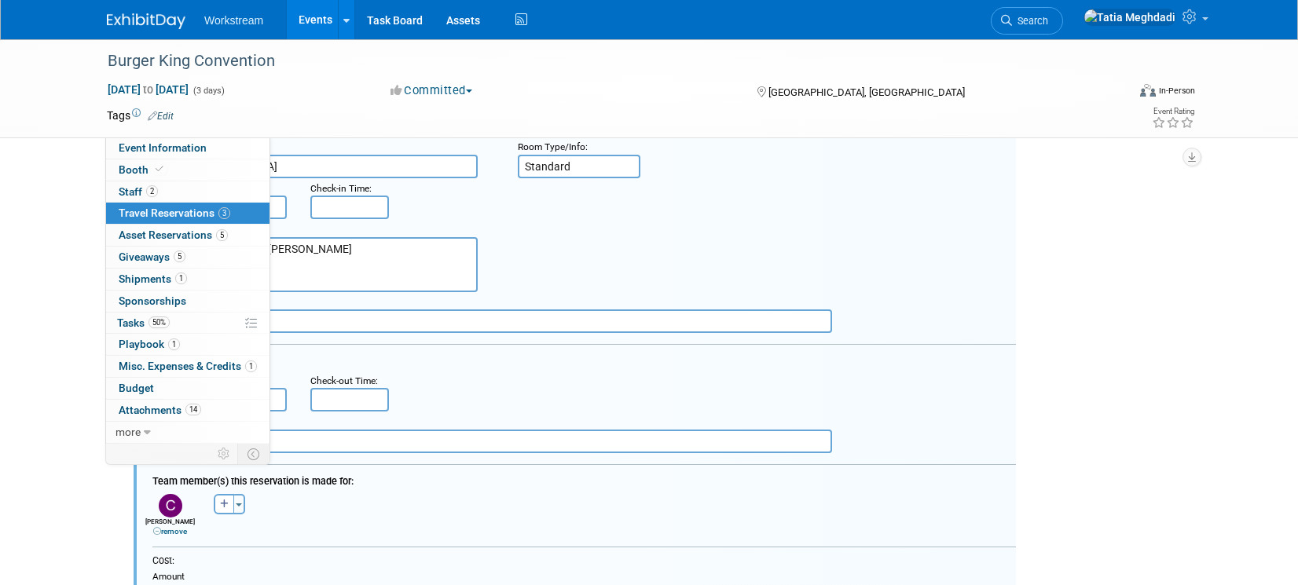
scroll to position [328, 162]
click at [682, 332] on input "text" at bounding box center [498, 321] width 668 height 24
click at [182, 207] on span "Travel Reservations 3" at bounding box center [175, 213] width 112 height 13
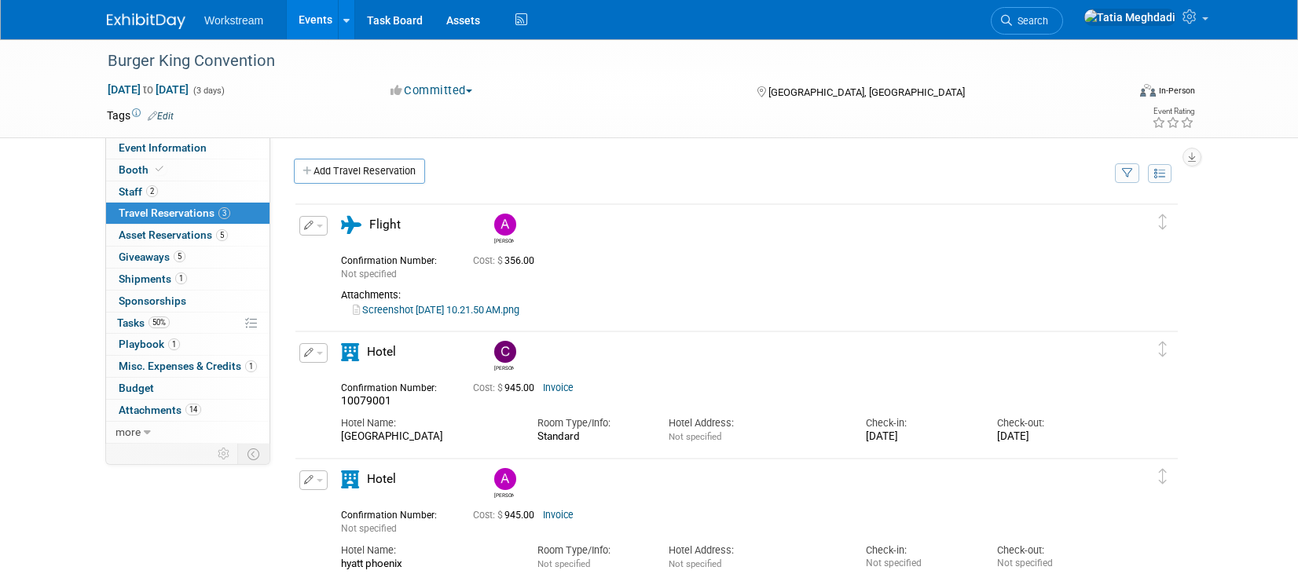
click at [611, 225] on div "[PERSON_NAME]" at bounding box center [781, 227] width 590 height 35
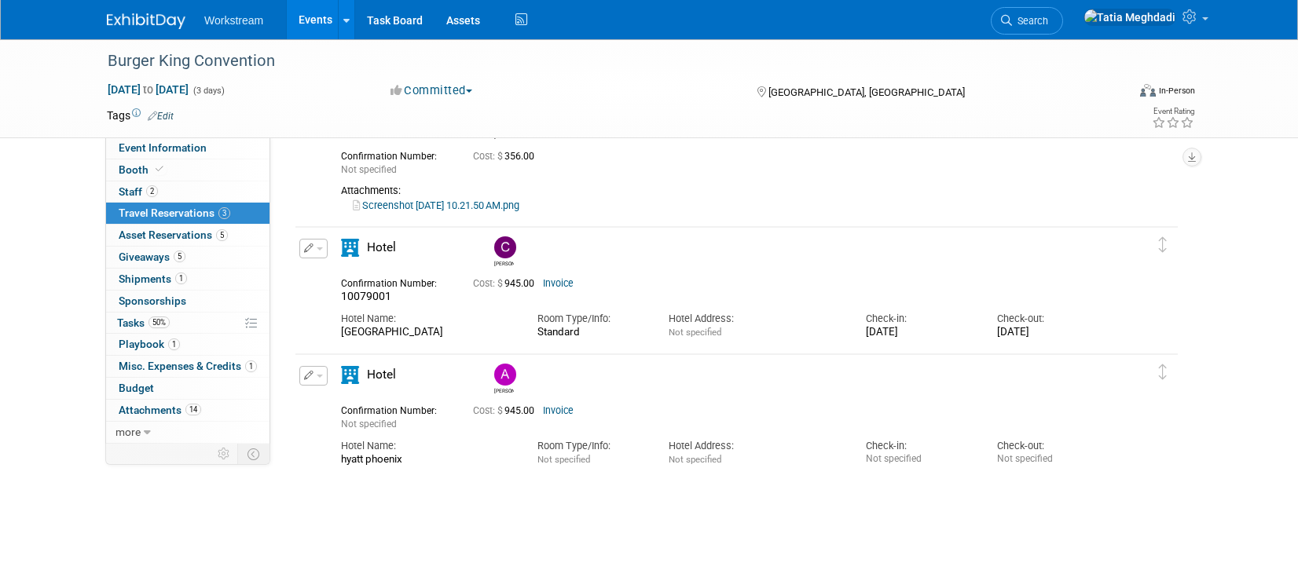
scroll to position [112, 0]
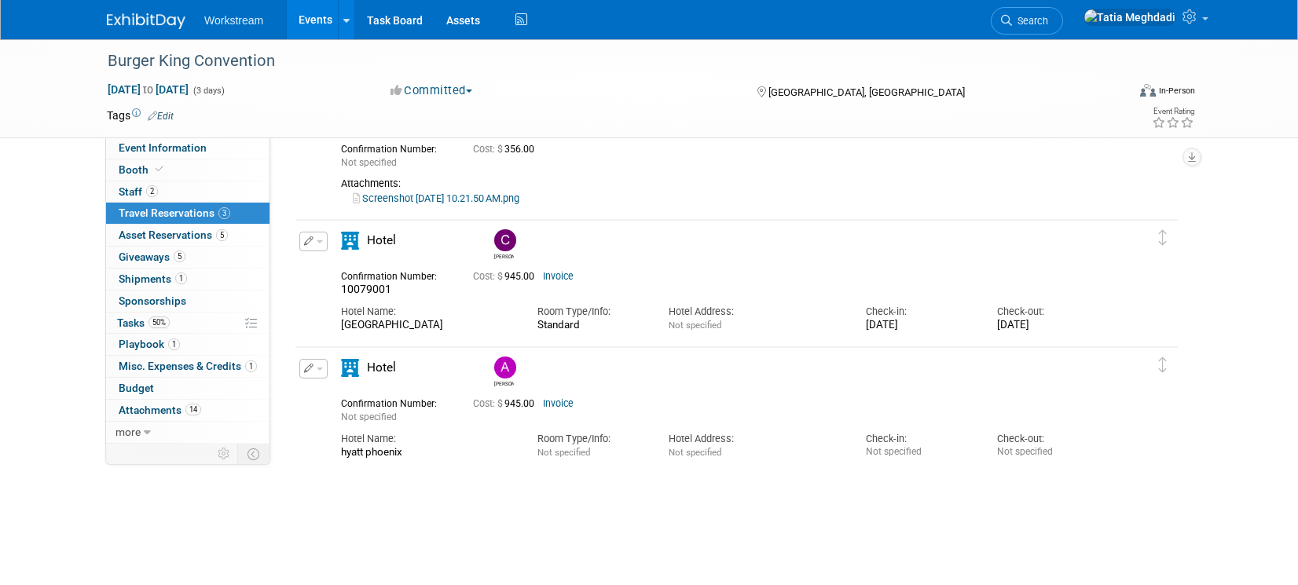
click at [324, 244] on button "button" at bounding box center [313, 242] width 28 height 20
click at [365, 269] on button "Edit Reservation" at bounding box center [366, 269] width 133 height 23
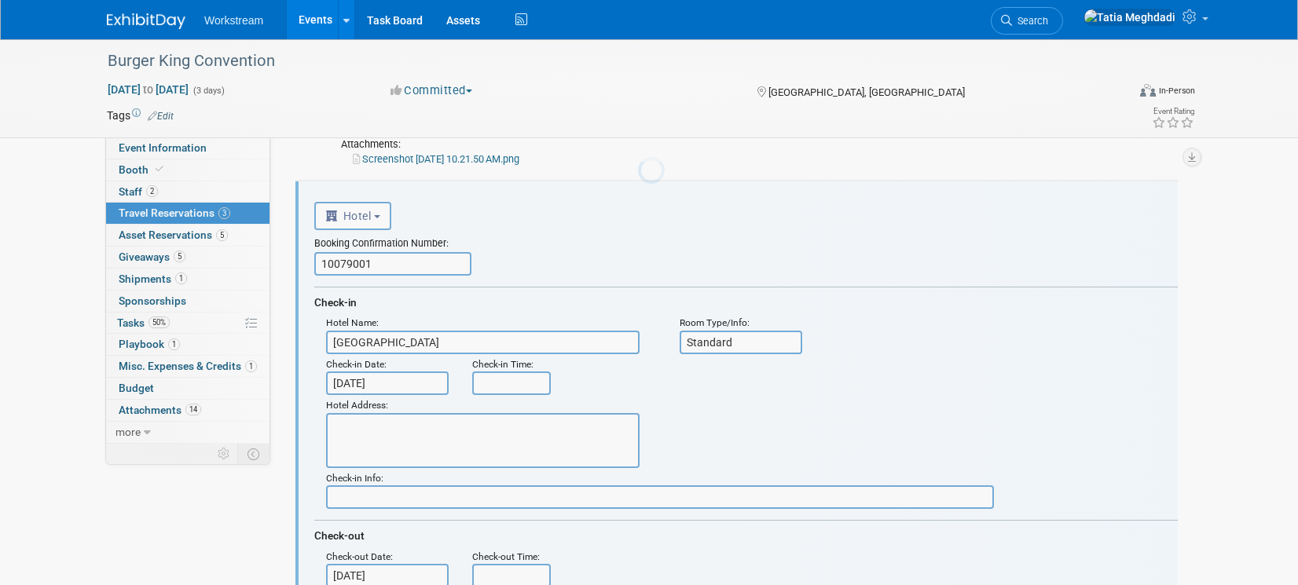
scroll to position [154, 0]
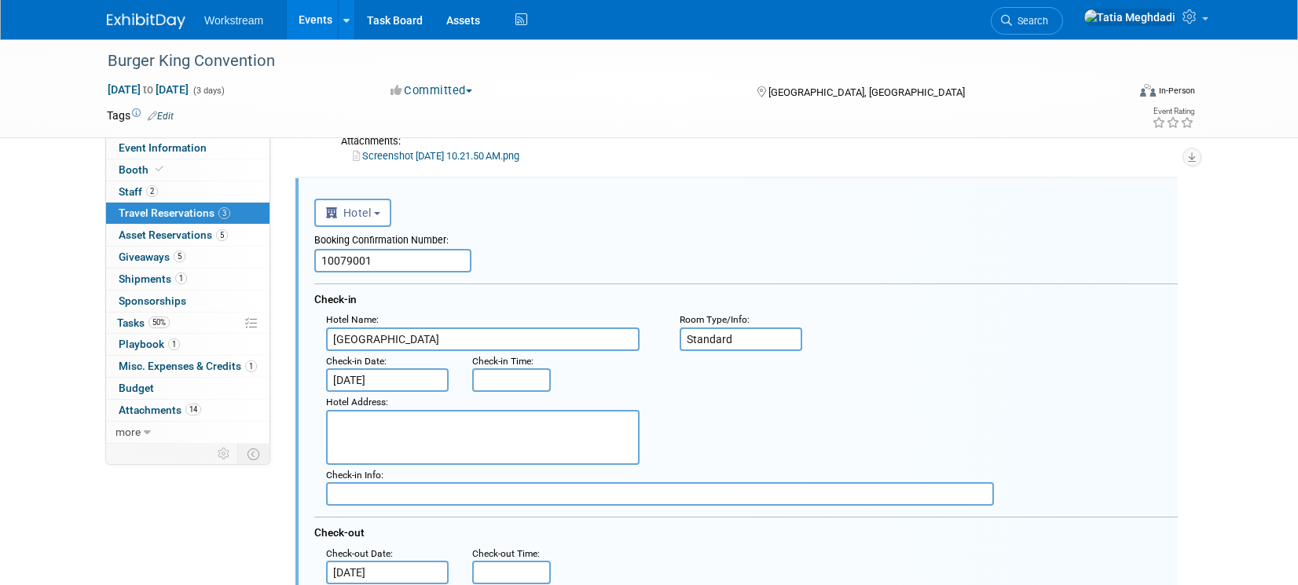
click at [471, 430] on textarea at bounding box center [483, 437] width 314 height 55
paste textarea "150 W. Adams Street Phoenix, AZ 85003"
type textarea "150 W. Adams Street Phoenix, AZ 85003"
click at [846, 359] on div ": Check-in Date : Sep 9, 2025 Check-in Time :" at bounding box center [751, 372] width 875 height 42
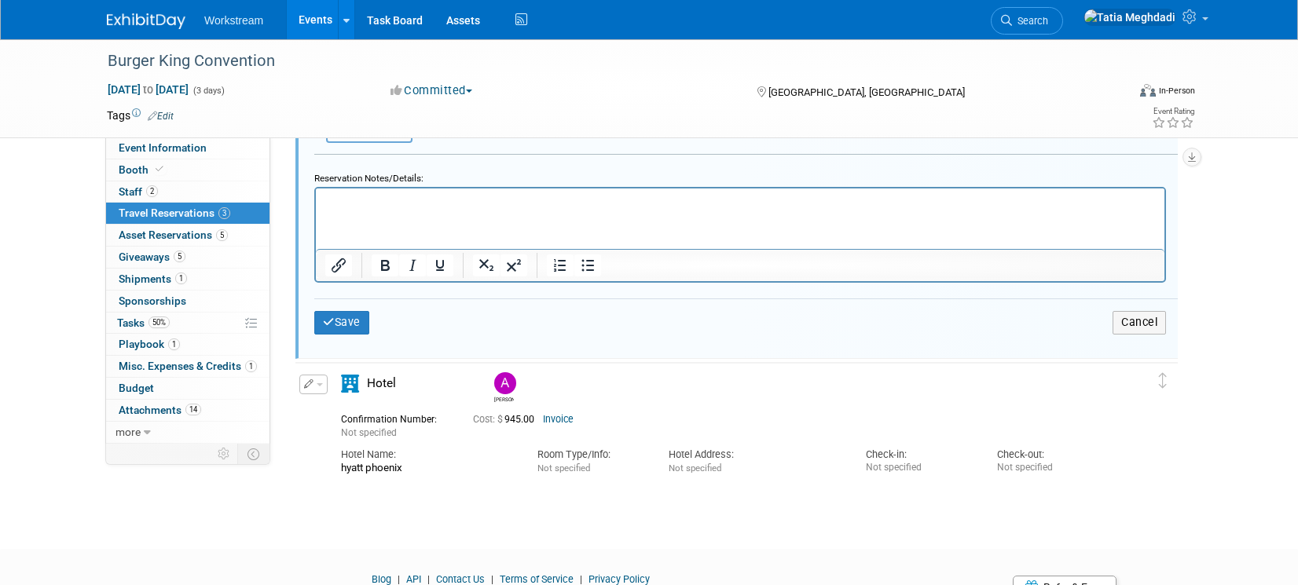
scroll to position [931, 0]
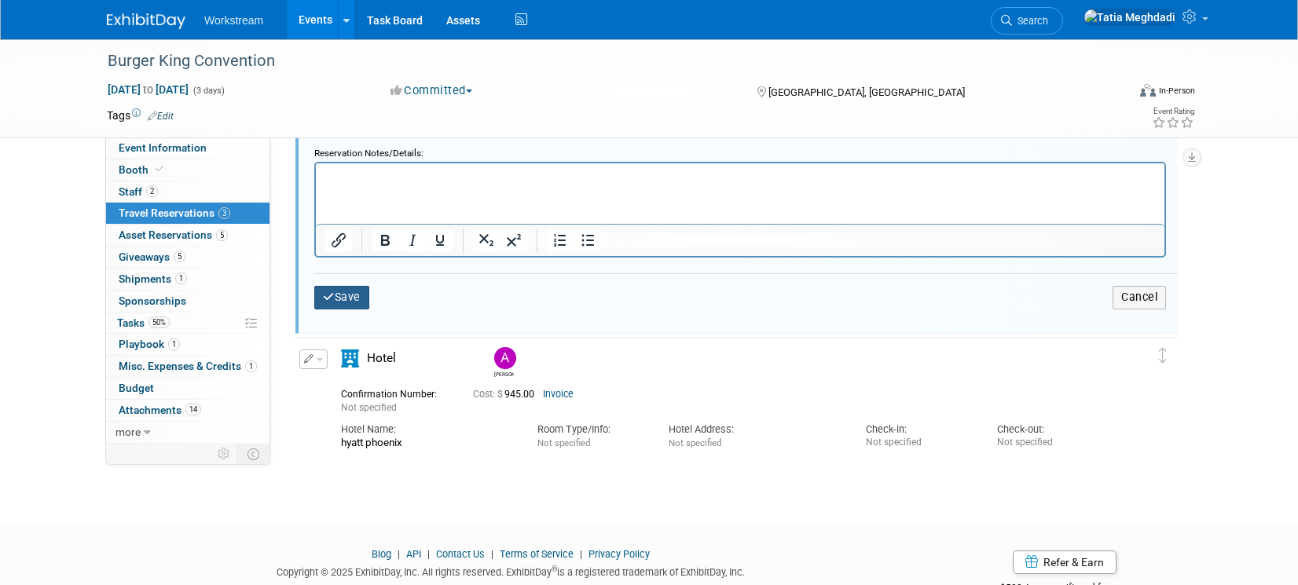
drag, startPoint x: 333, startPoint y: 300, endPoint x: 412, endPoint y: 295, distance: 78.8
click at [333, 300] on icon "submit" at bounding box center [329, 297] width 12 height 11
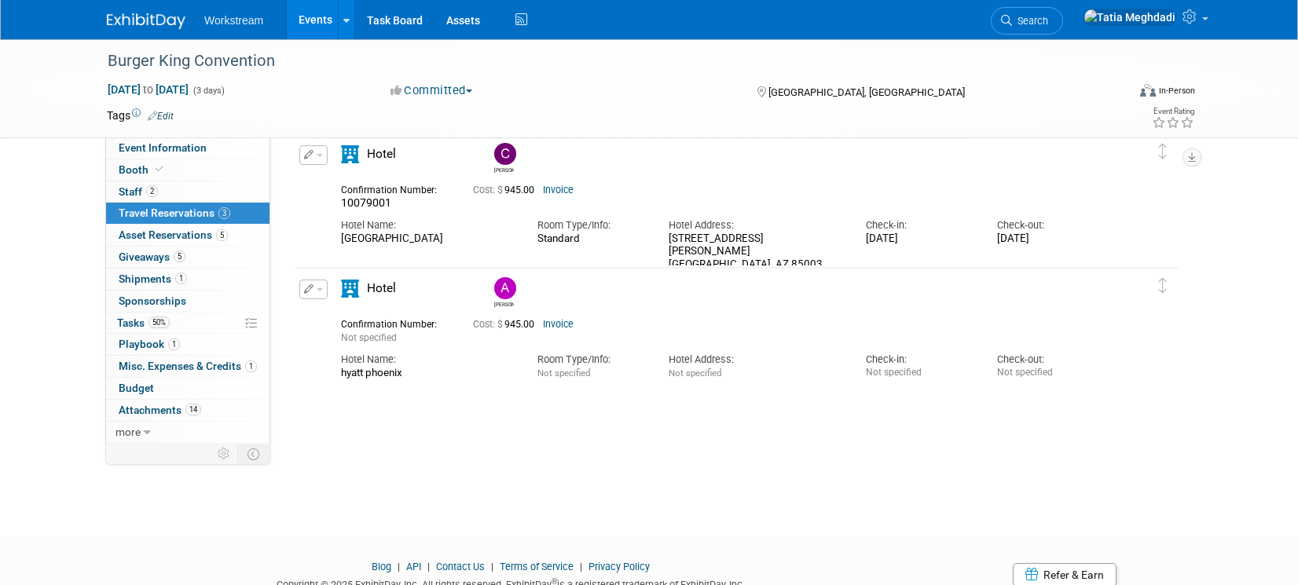
scroll to position [154, 0]
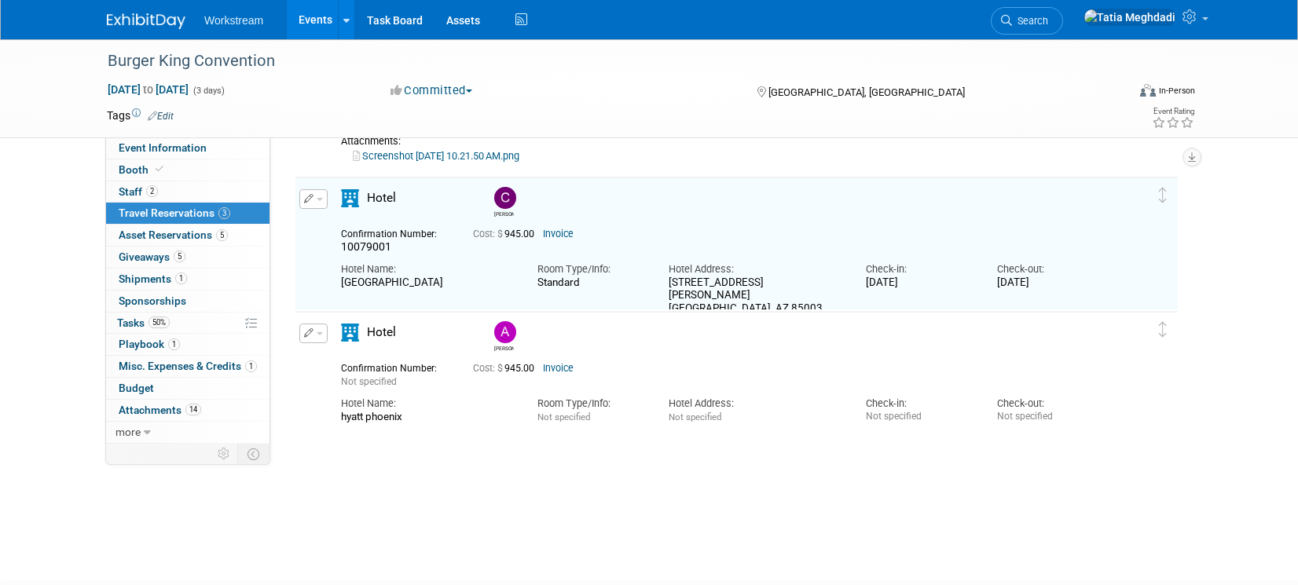
click at [321, 340] on button "button" at bounding box center [313, 334] width 28 height 20
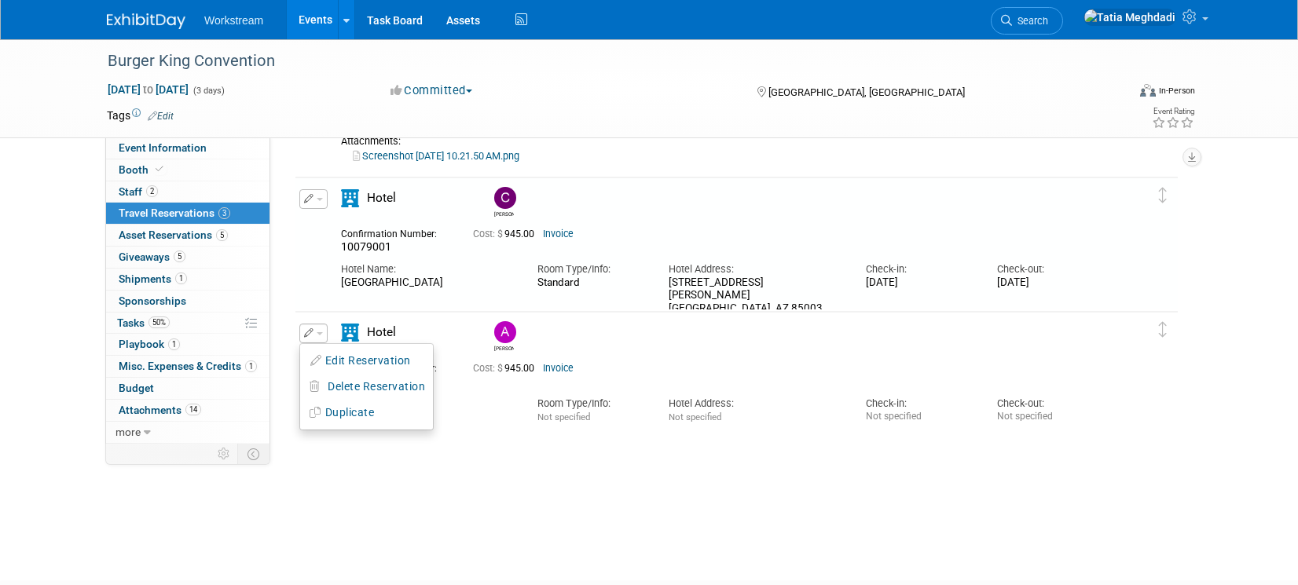
click at [346, 360] on button "Edit Reservation" at bounding box center [366, 361] width 133 height 23
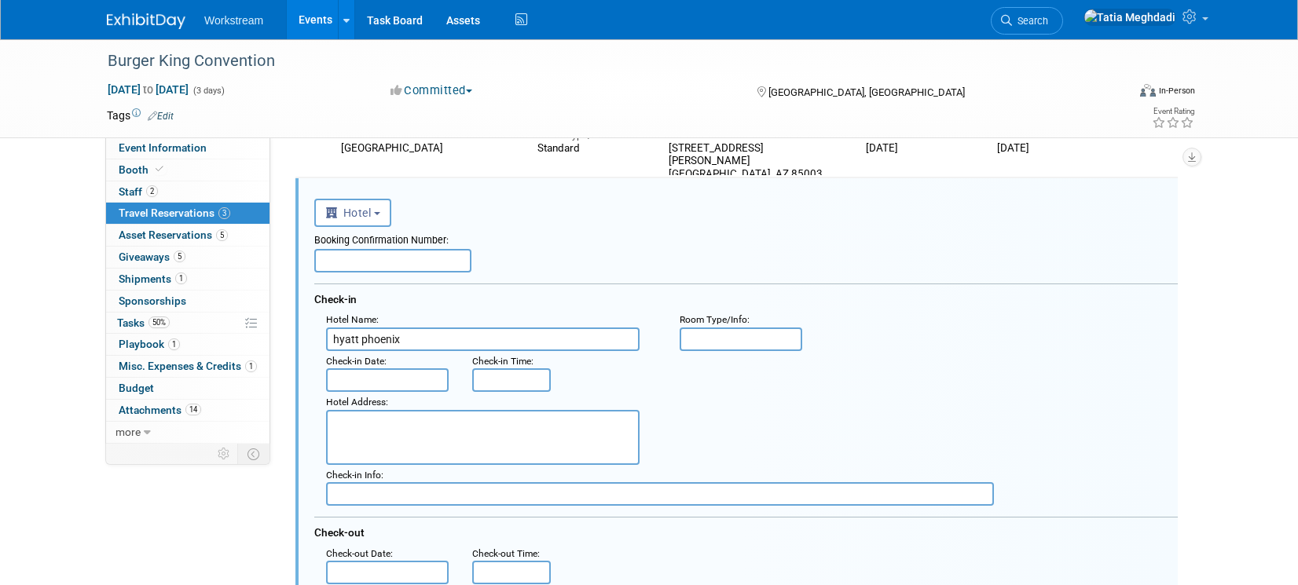
scroll to position [0, 0]
drag, startPoint x: 413, startPoint y: 341, endPoint x: 311, endPoint y: 334, distance: 102.4
type input "Hyatt Place Downtown Phoenix"
type input "Standard"
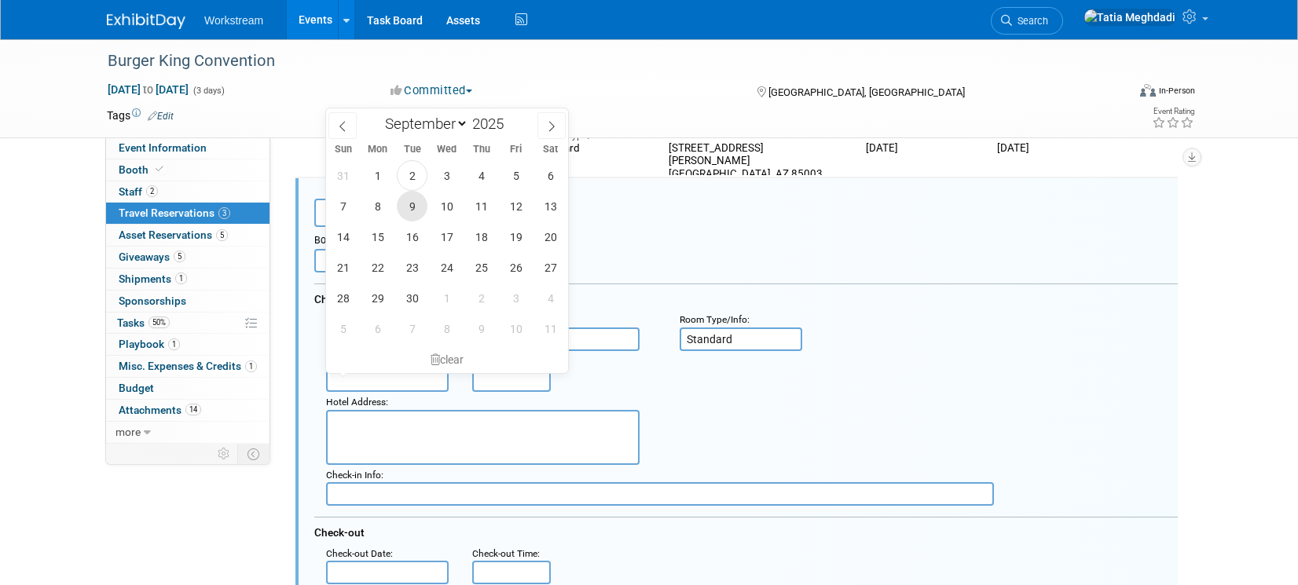
click at [410, 211] on span "9" at bounding box center [412, 206] width 31 height 31
type input "Sep 9, 2025"
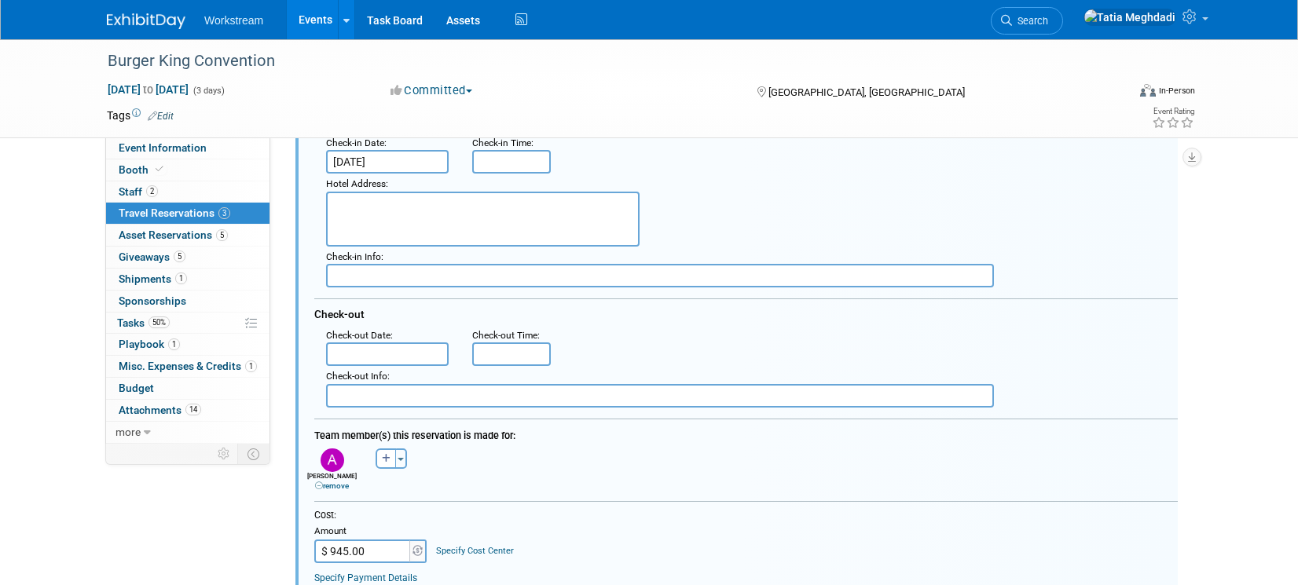
scroll to position [526, 0]
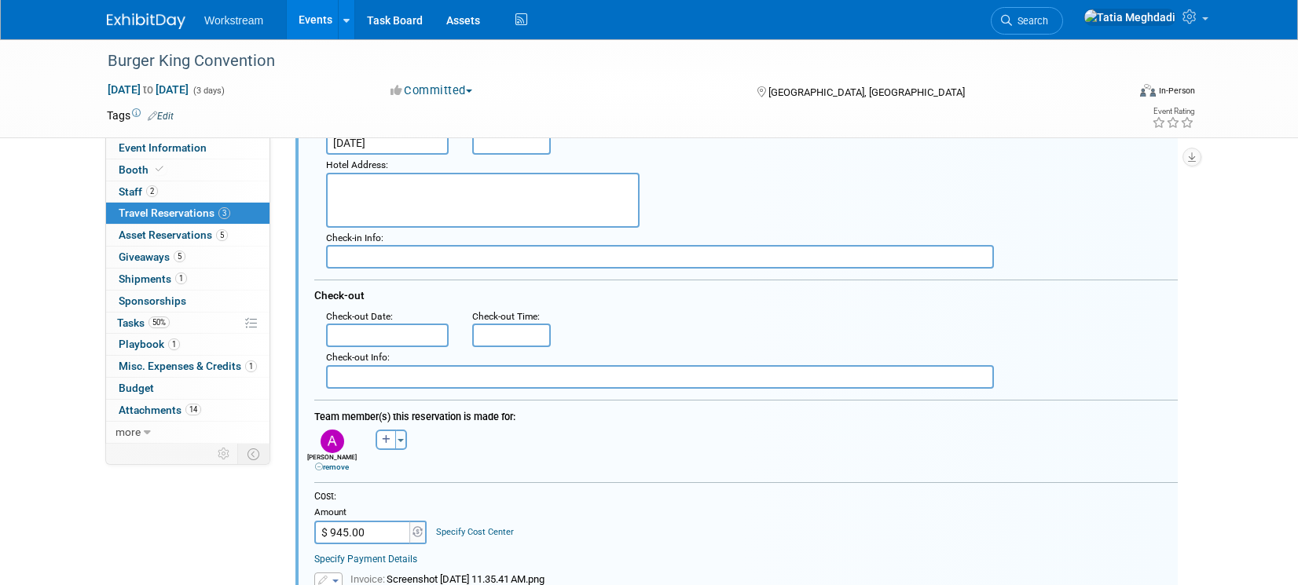
click at [398, 334] on input "text" at bounding box center [387, 336] width 123 height 24
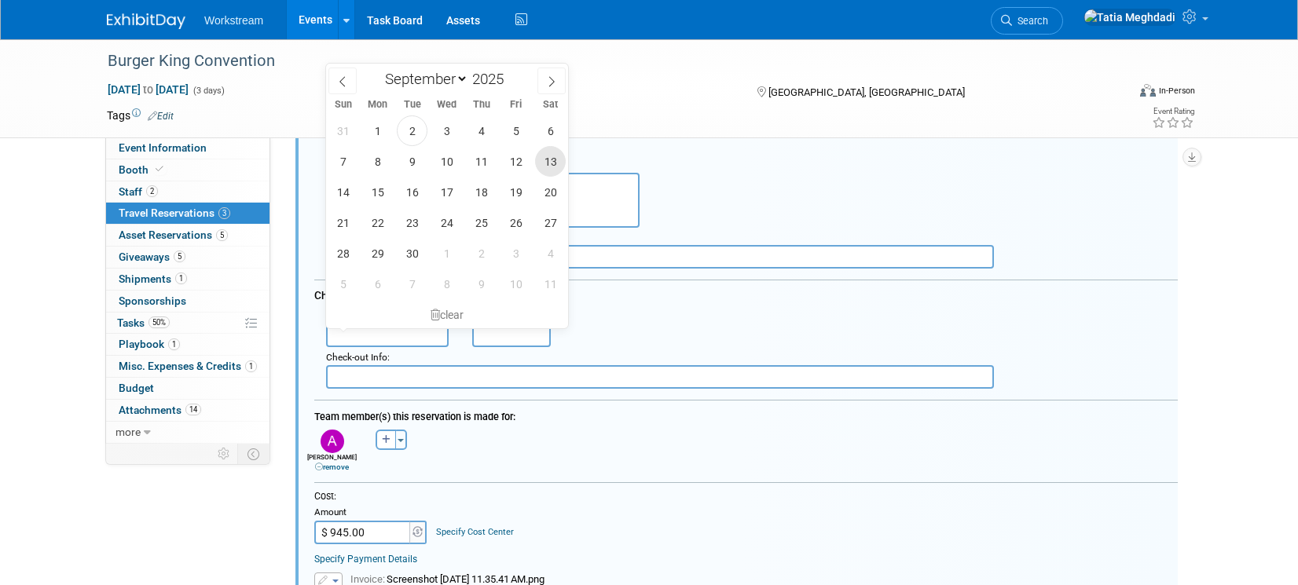
click at [553, 160] on span "13" at bounding box center [550, 161] width 31 height 31
type input "Sep 13, 2025"
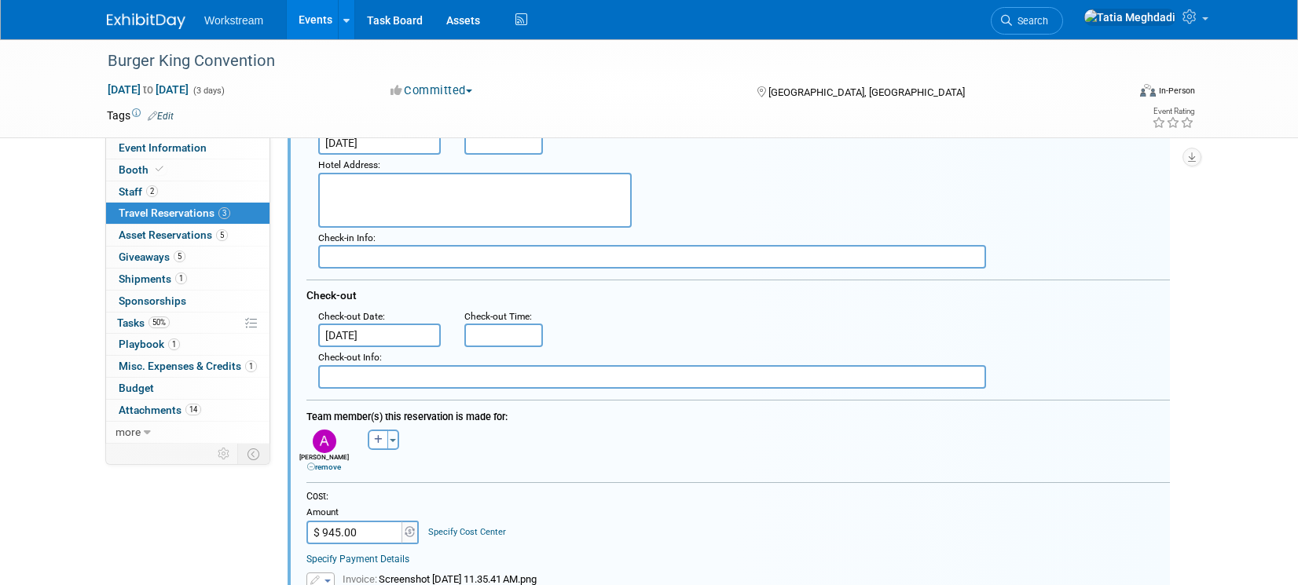
click at [399, 204] on textarea at bounding box center [475, 200] width 314 height 55
paste textarea "150 W. Adams Street Phoenix, AZ 85003"
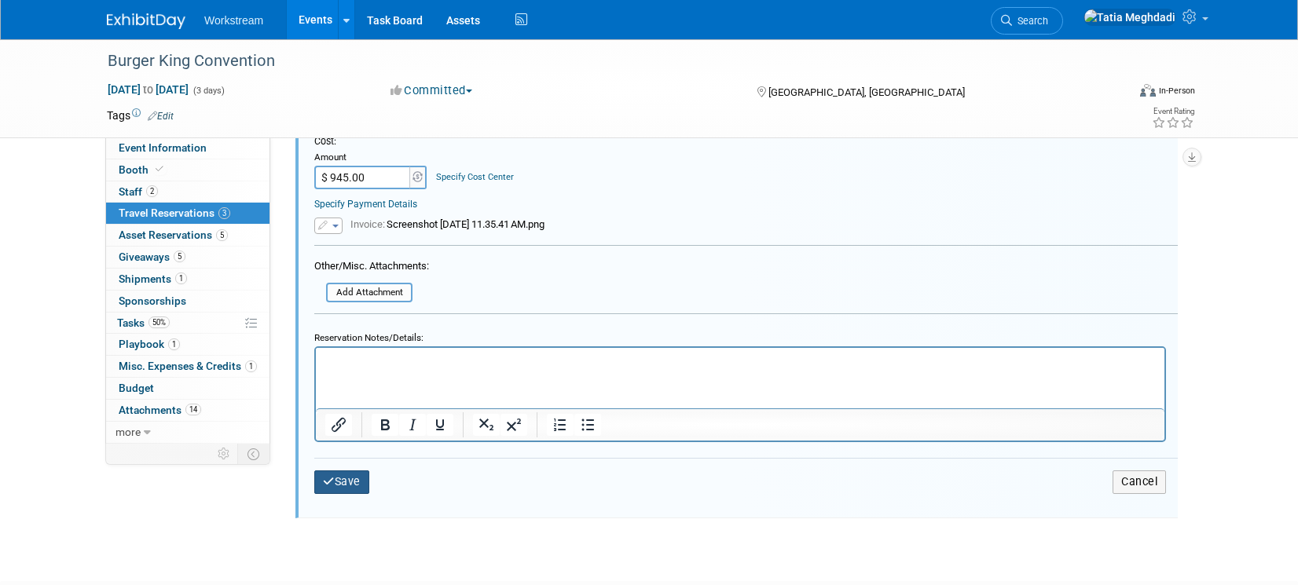
scroll to position [891, 0]
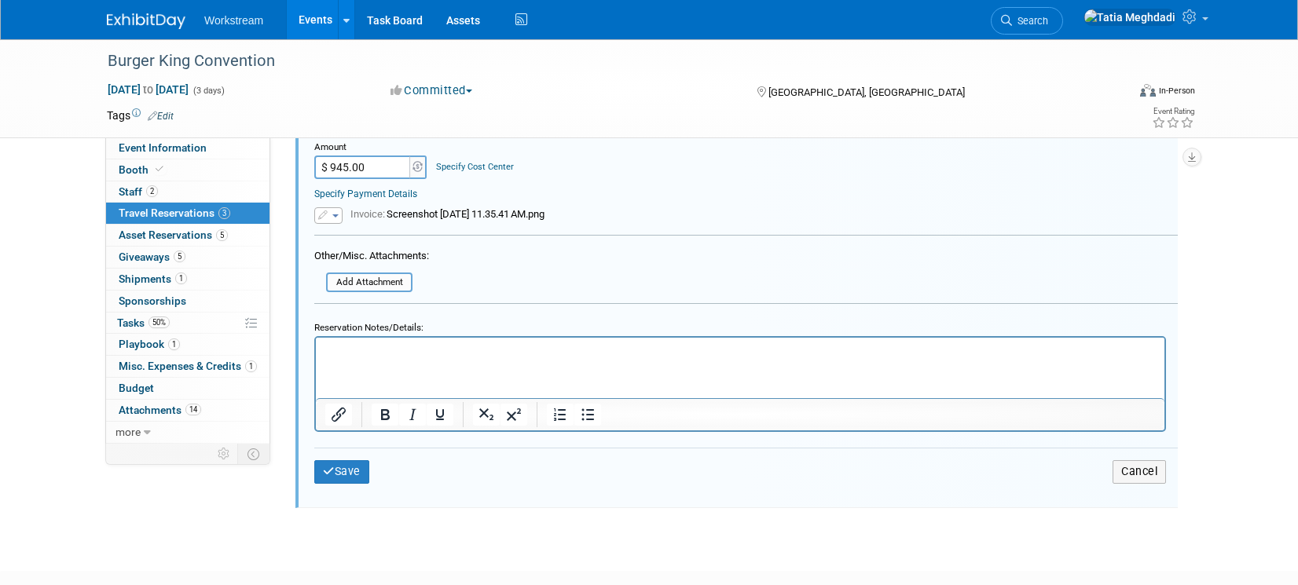
type textarea "150 W. Adams Street Phoenix, AZ 85003"
click at [349, 459] on div "Save Cancel" at bounding box center [746, 471] width 864 height 47
click at [341, 472] on button "Save" at bounding box center [341, 472] width 55 height 23
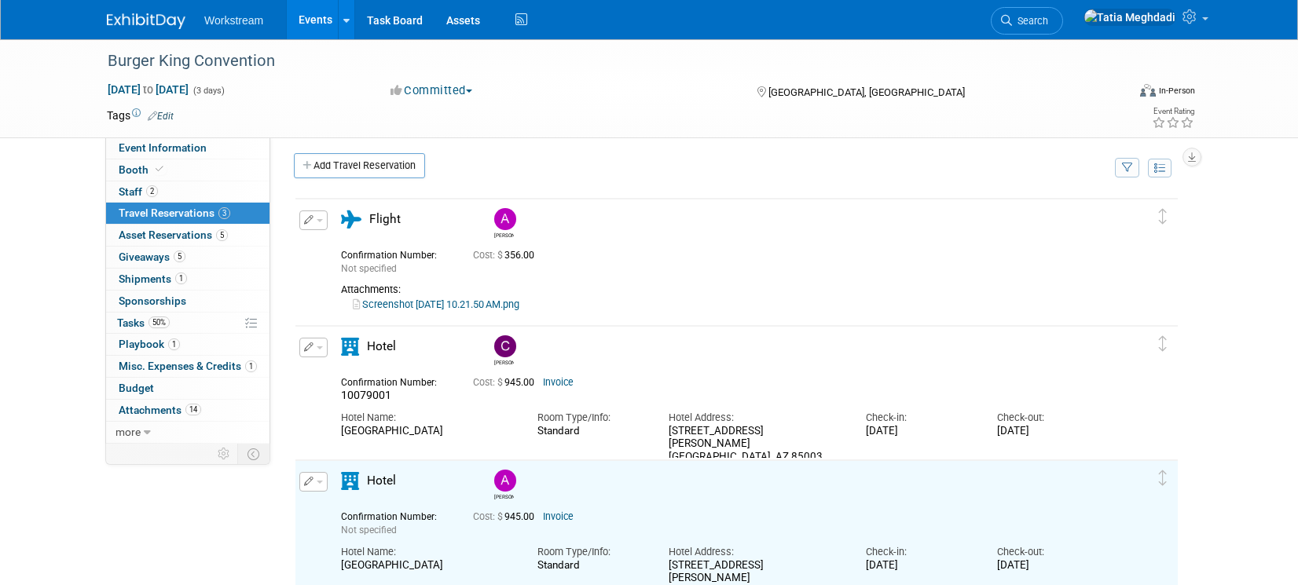
scroll to position [0, 0]
